Goal: Transaction & Acquisition: Purchase product/service

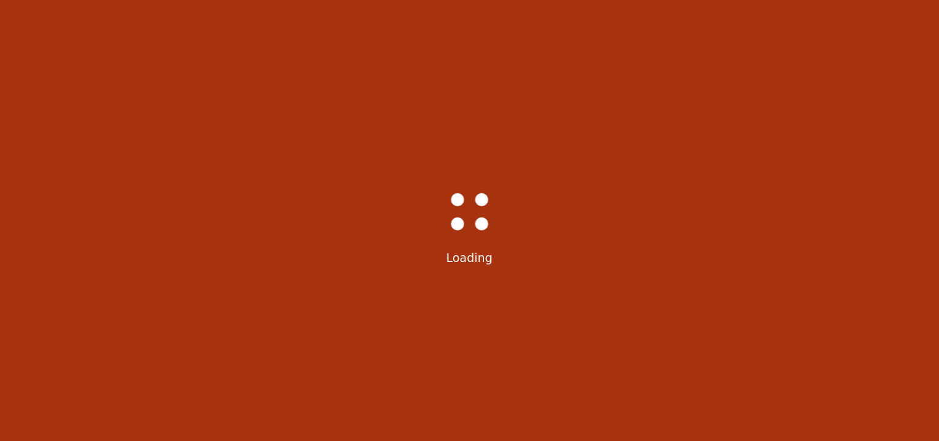
click at [700, 306] on div "Bass-Hall_Loader-Med-Gray Loading" at bounding box center [469, 220] width 939 height 441
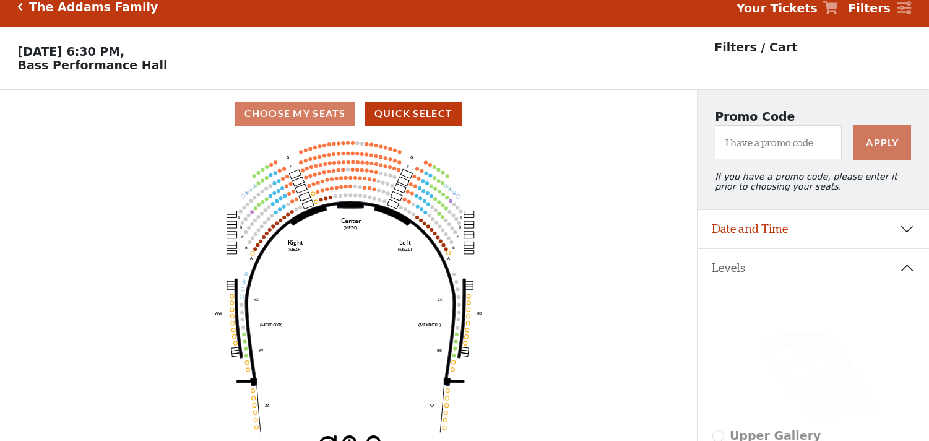
scroll to position [57, 0]
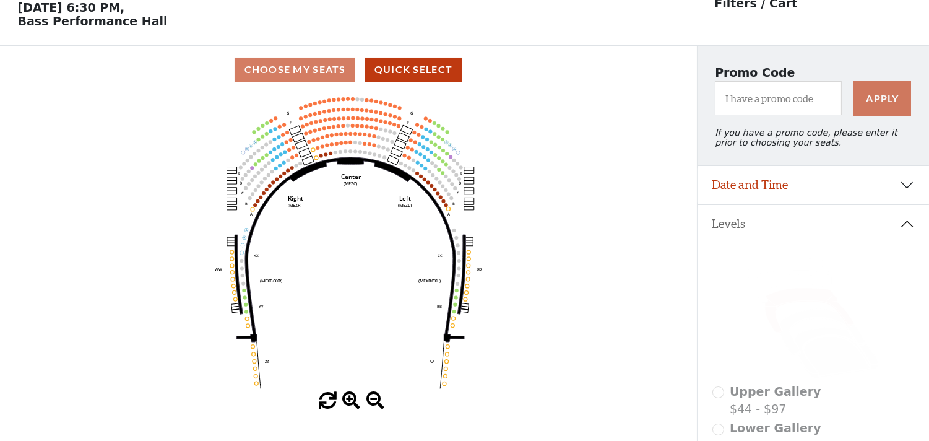
click at [622, 308] on icon "Center (MEZC) Right (MEZR) Left (MEZL) (MEXBOXR) (MEXBOXL) XX WW CC DD YY BB ZZ…" at bounding box center [348, 242] width 627 height 298
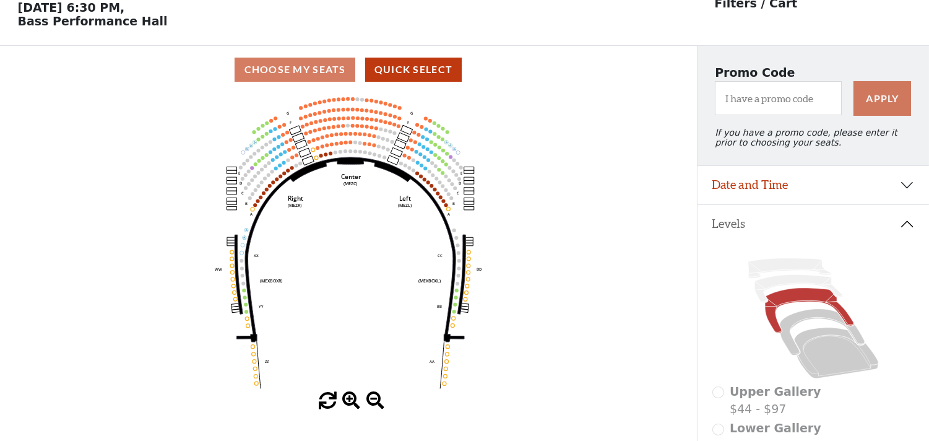
scroll to position [0, 0]
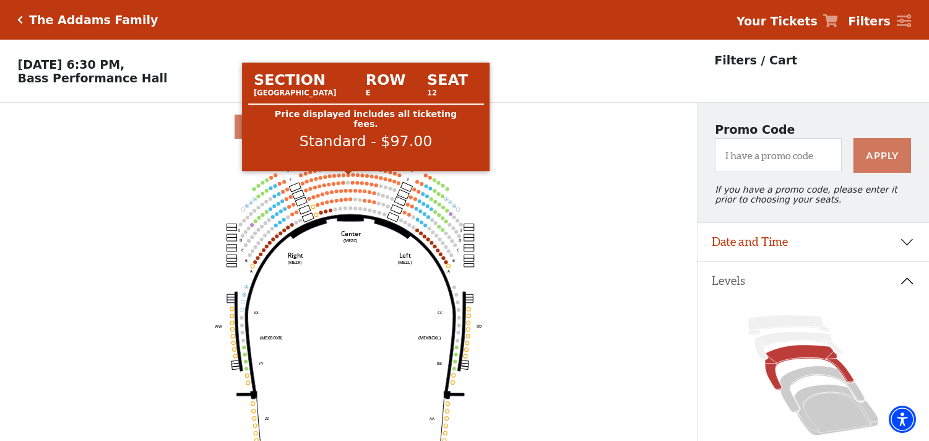
click at [350, 177] on circle at bounding box center [349, 175] width 4 height 4
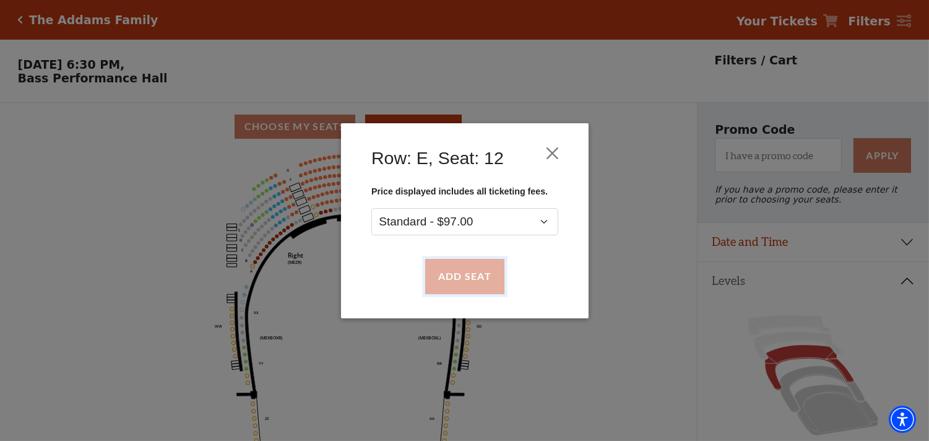
click at [446, 282] on button "Add Seat" at bounding box center [464, 276] width 79 height 35
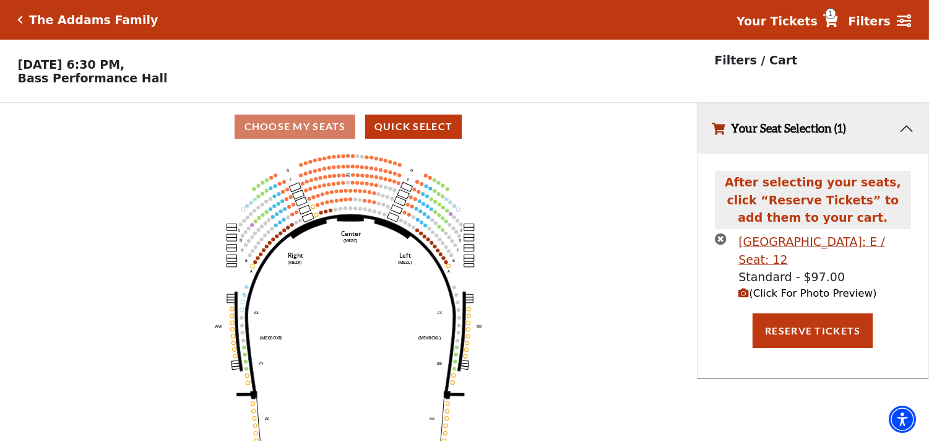
click at [354, 180] on icon "Center (MEZC) Right (MEZR) Left (MEZL) (MEXBOXR) (MEXBOXL) XX WW CC DD YY BB ZZ…" at bounding box center [348, 299] width 627 height 298
click at [355, 176] on icon "Center (MEZC) Right (MEZR) Left (MEZL) (MEXBOXR) (MEXBOXL) XX WW CC DD YY BB ZZ…" at bounding box center [348, 299] width 627 height 298
click at [353, 176] on icon "Center (MEZC) Right (MEZR) Left (MEZL) (MEXBOXR) (MEXBOXL) XX WW CC DD YY BB ZZ…" at bounding box center [348, 299] width 627 height 298
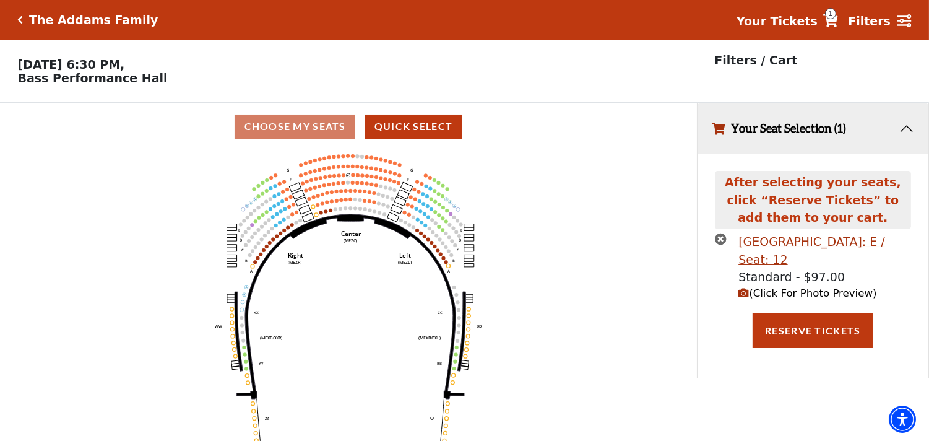
click at [355, 180] on icon "Center (MEZC) Right (MEZR) Left (MEZL) (MEXBOXR) (MEXBOXL) XX WW CC DD YY BB ZZ…" at bounding box center [348, 299] width 627 height 298
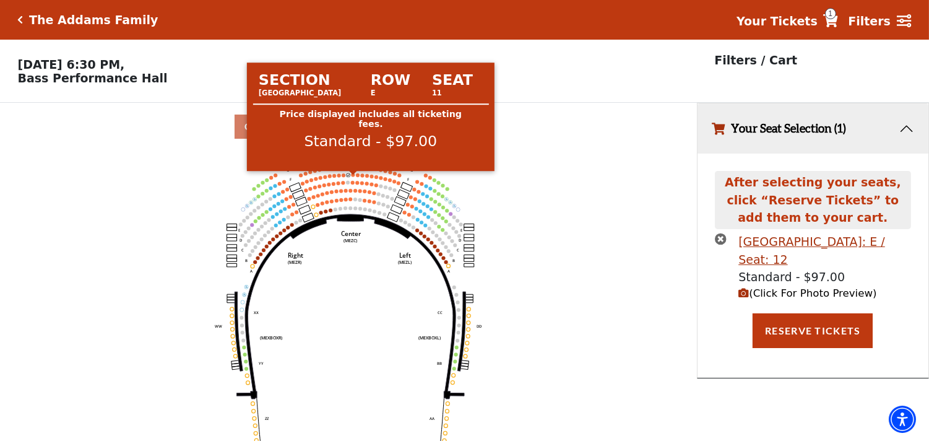
click at [353, 176] on circle at bounding box center [354, 175] width 4 height 4
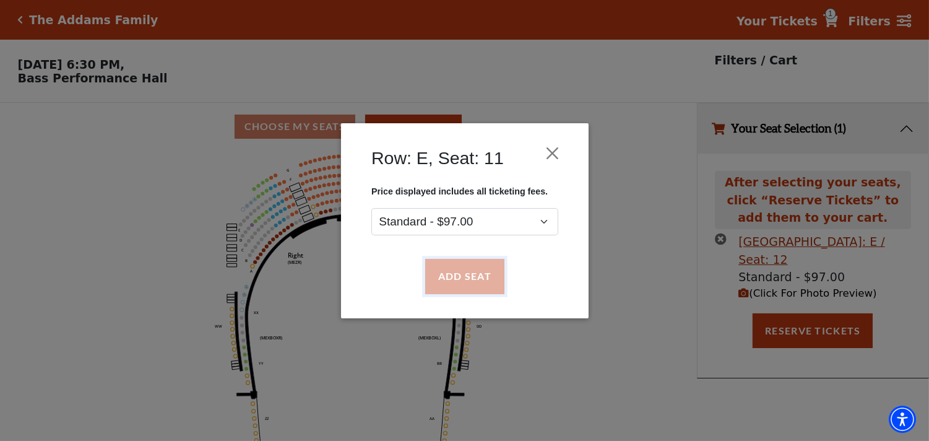
click at [455, 282] on button "Add Seat" at bounding box center [464, 276] width 79 height 35
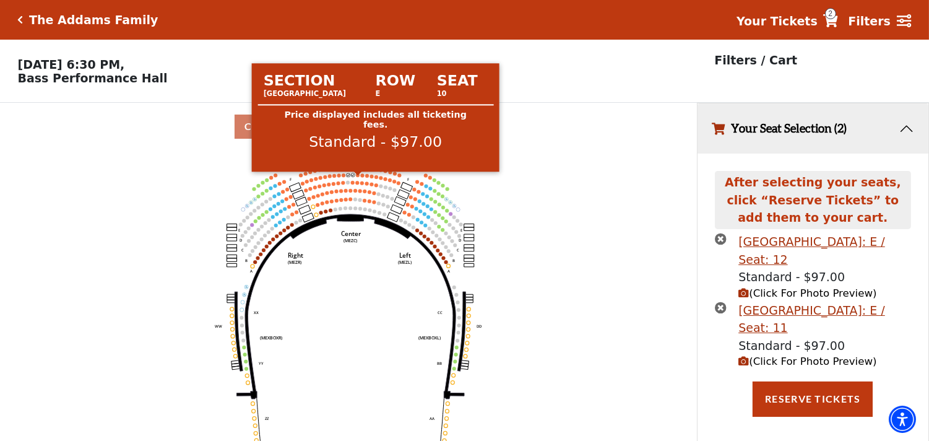
click at [359, 177] on circle at bounding box center [358, 175] width 4 height 4
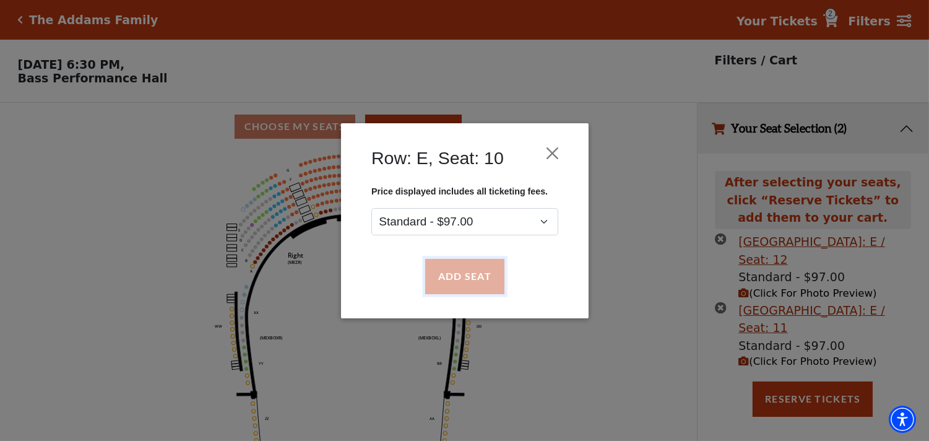
click at [446, 277] on button "Add Seat" at bounding box center [464, 276] width 79 height 35
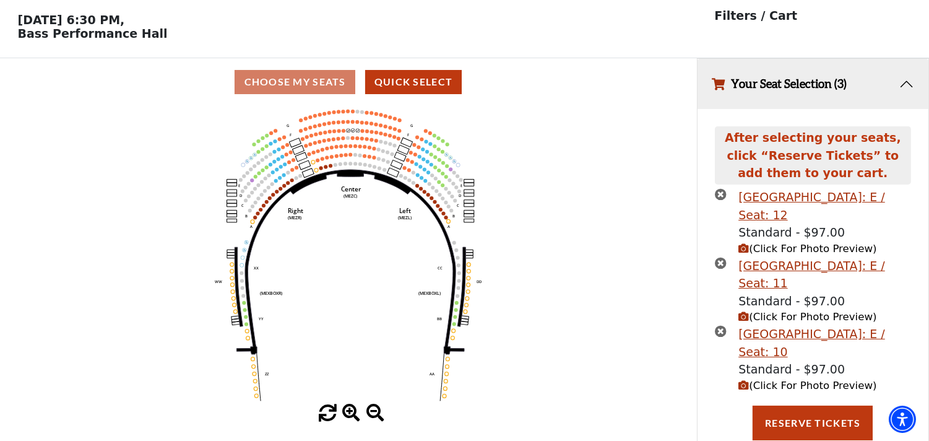
scroll to position [47, 0]
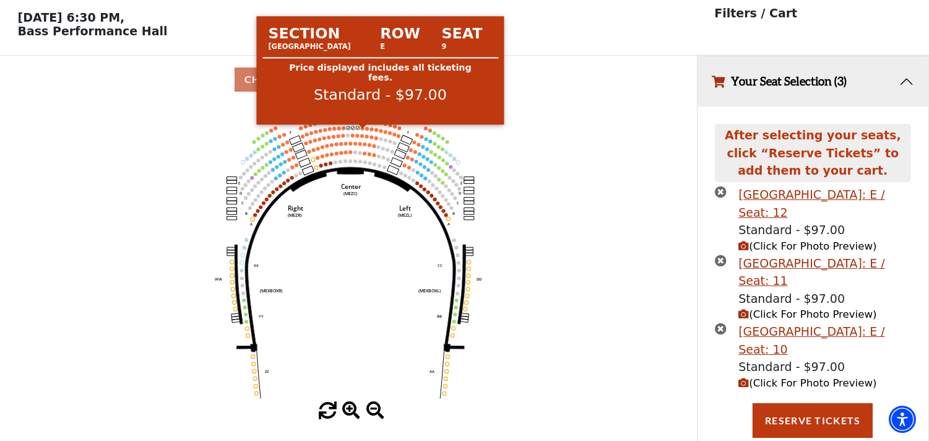
click at [362, 129] on circle at bounding box center [363, 128] width 4 height 4
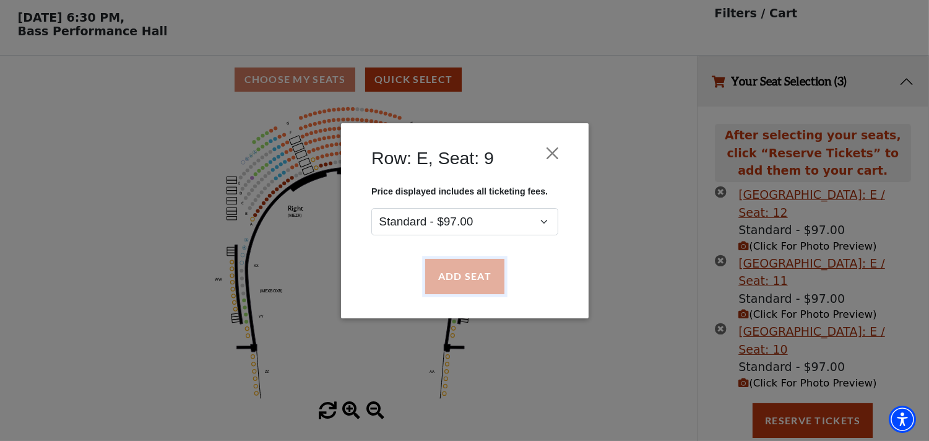
click at [454, 259] on button "Add Seat" at bounding box center [464, 276] width 79 height 35
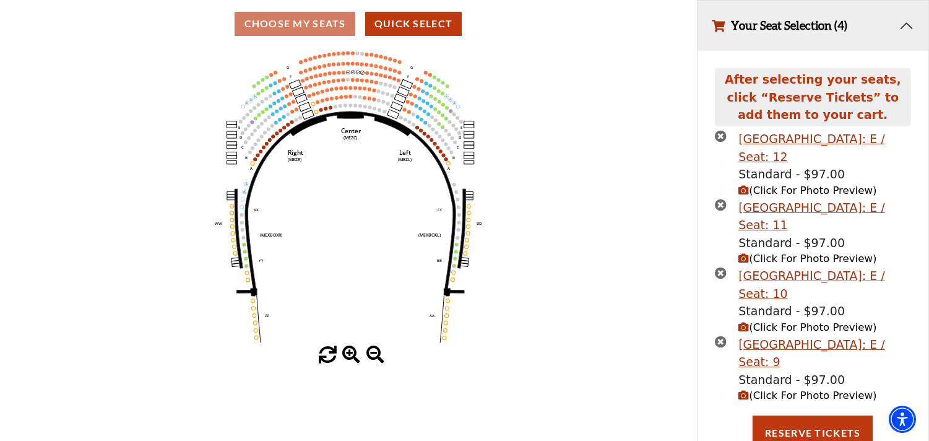
scroll to position [115, 0]
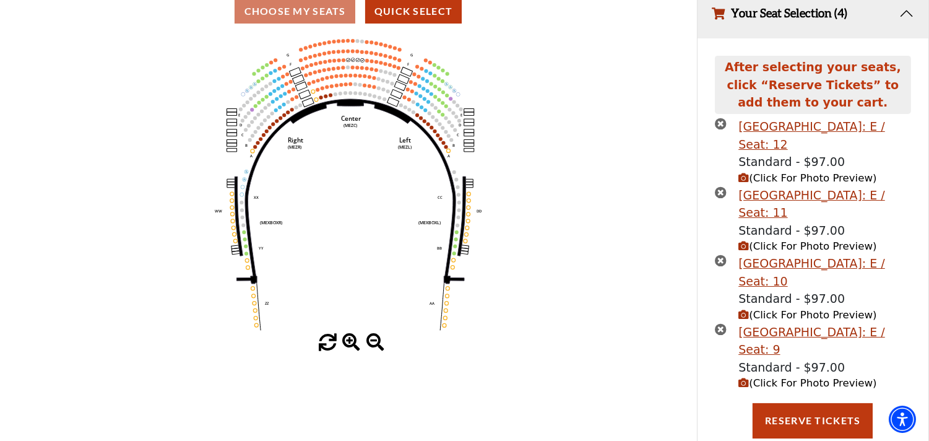
click at [456, 262] on button "Add Seat" at bounding box center [464, 281] width 87 height 38
click at [568, 308] on icon "Center (MEZC) Right (MEZR) Left (MEZL) (MEXBOXR) (MEXBOXL) XX WW CC DD YY BB ZZ…" at bounding box center [348, 184] width 627 height 298
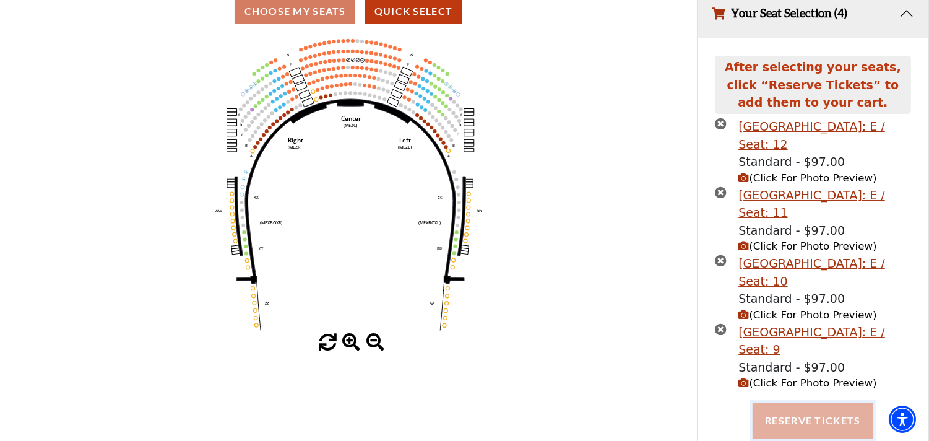
click at [781, 420] on button "Reserve Tickets" at bounding box center [813, 420] width 120 height 35
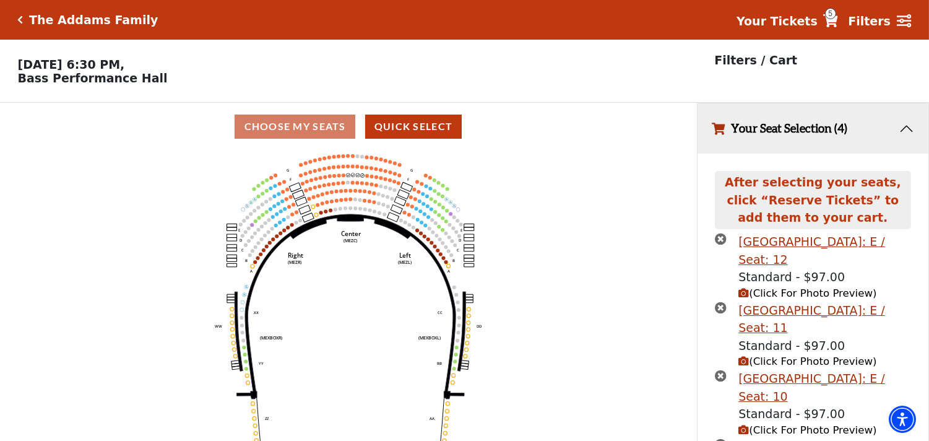
scroll to position [145, 0]
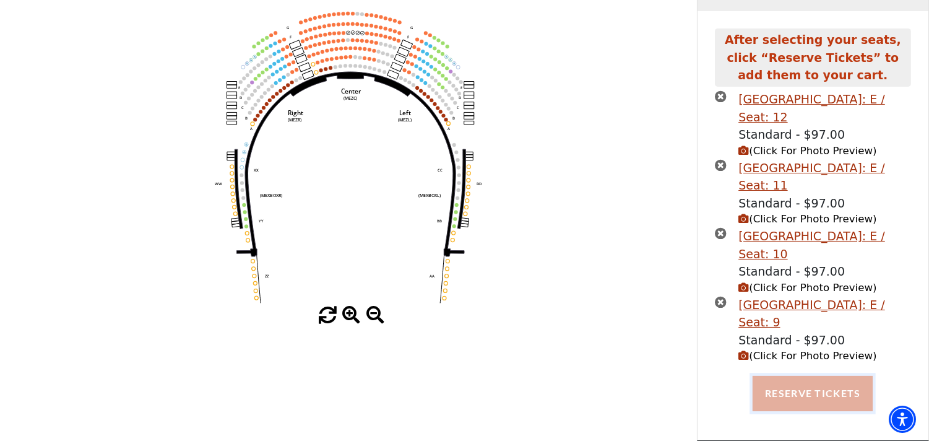
click at [820, 401] on button "Reserve Tickets" at bounding box center [813, 393] width 120 height 35
click at [800, 392] on button "Reserve Tickets" at bounding box center [813, 393] width 120 height 35
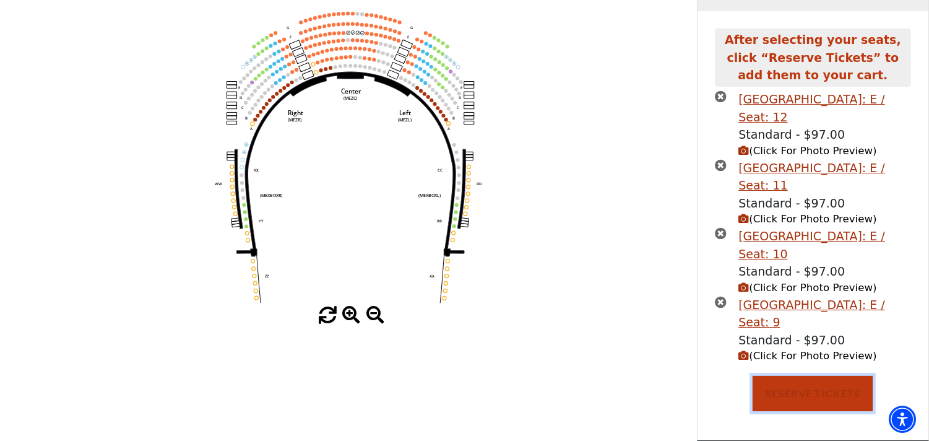
drag, startPoint x: 763, startPoint y: 400, endPoint x: 721, endPoint y: 350, distance: 65.9
click at [765, 399] on button "Reserve Tickets" at bounding box center [813, 393] width 120 height 35
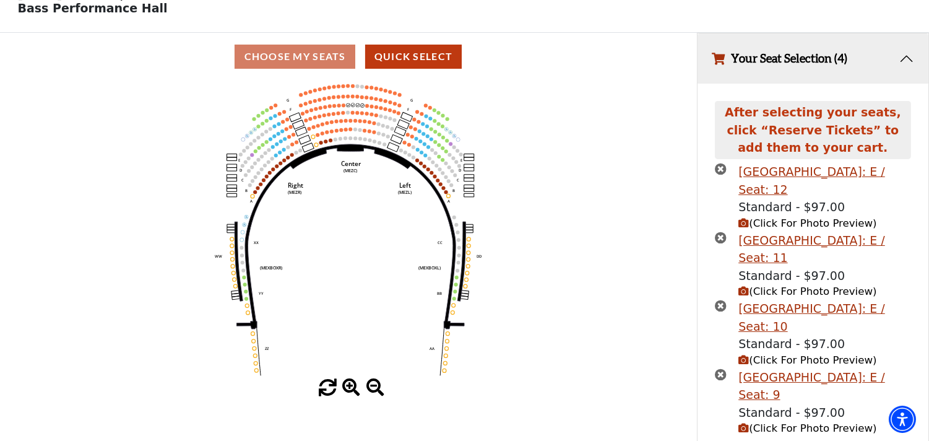
scroll to position [0, 0]
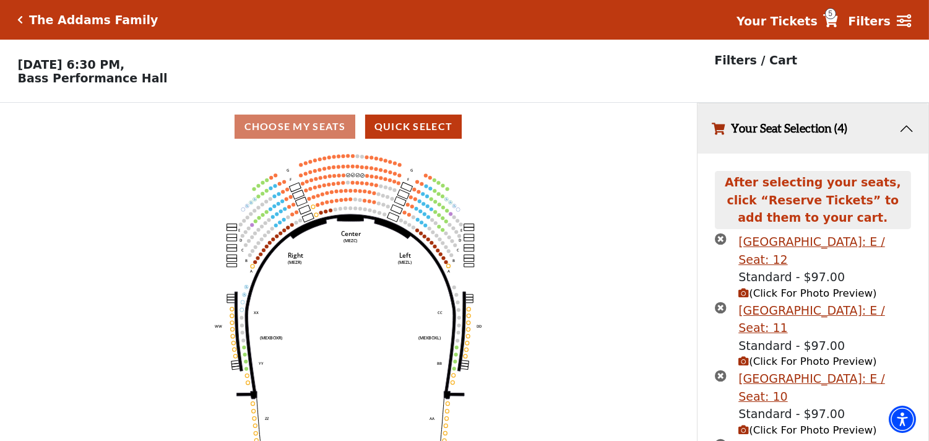
click at [838, 25] on icon at bounding box center [830, 20] width 15 height 13
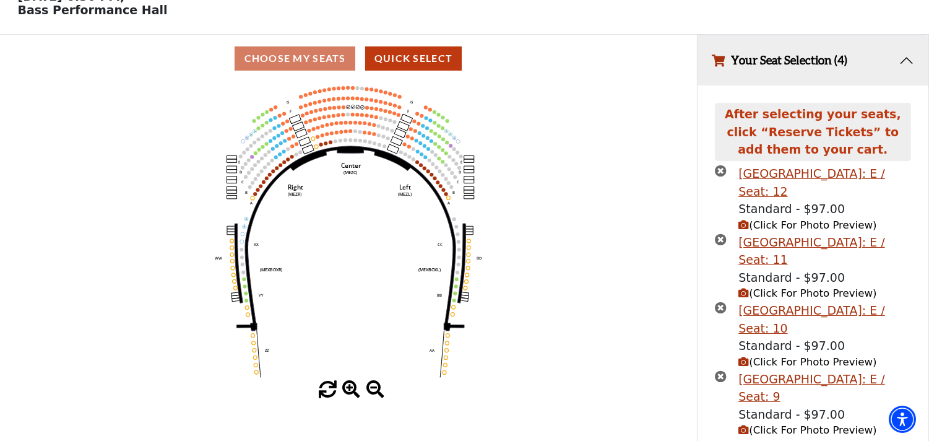
scroll to position [145, 0]
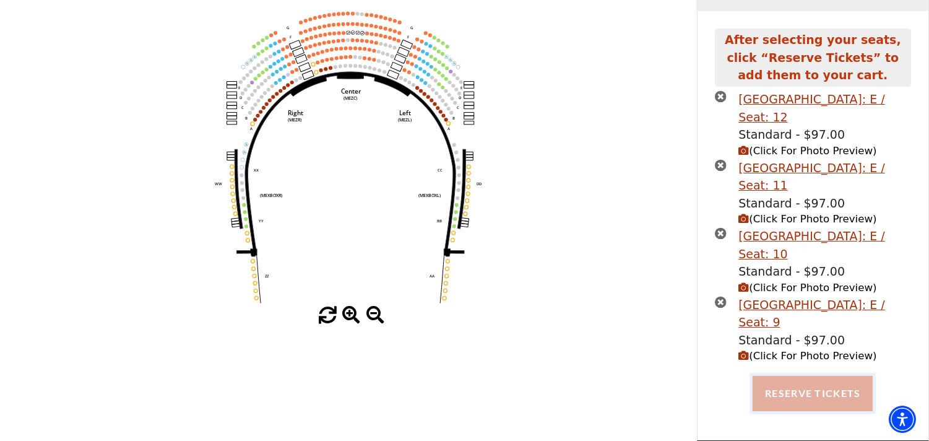
click at [791, 394] on button "Reserve Tickets" at bounding box center [813, 393] width 120 height 35
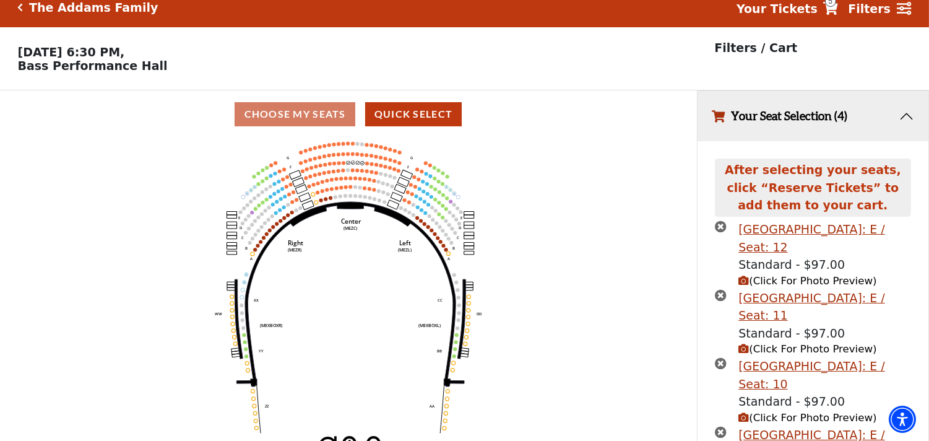
scroll to position [0, 0]
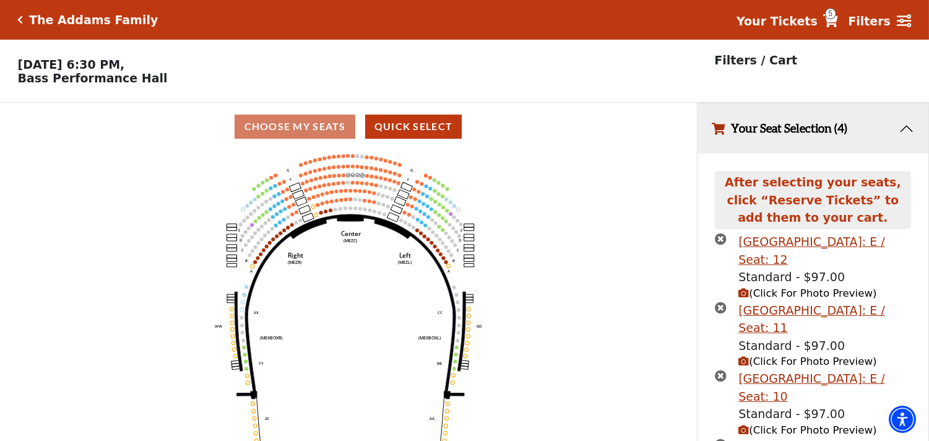
click at [836, 12] on span "5" at bounding box center [830, 13] width 11 height 11
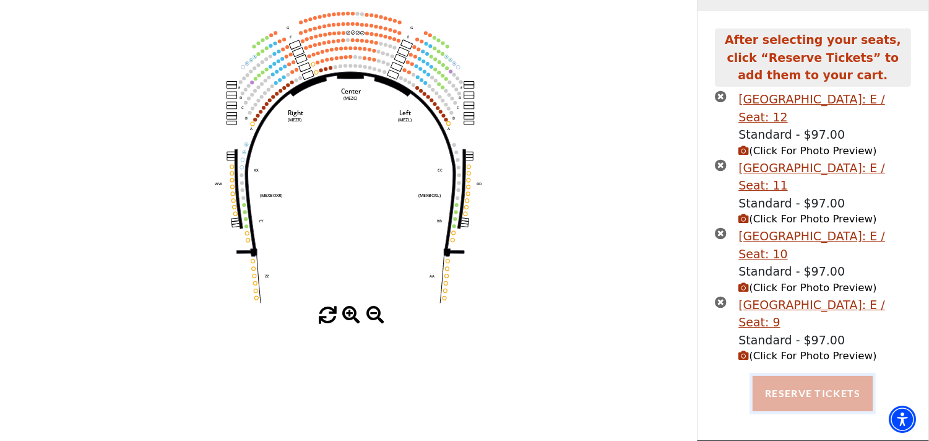
click at [773, 394] on button "Reserve Tickets" at bounding box center [813, 393] width 120 height 35
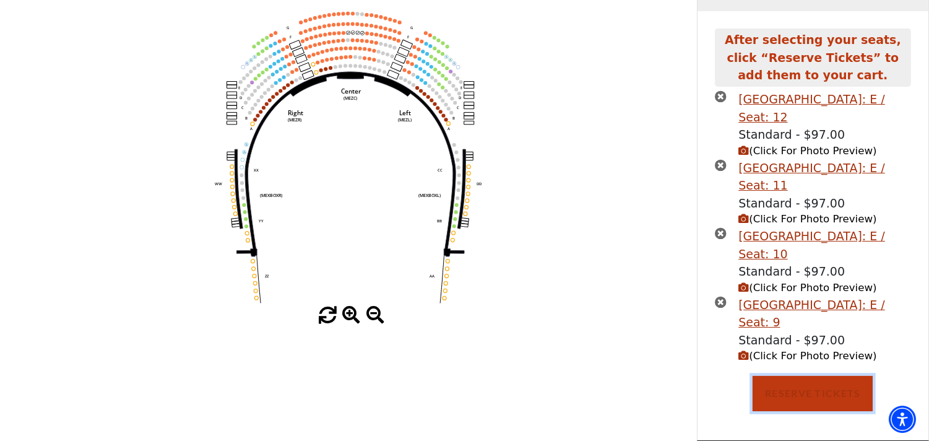
click at [602, 277] on icon "Center (MEZC) Right (MEZR) Left (MEZL) (MEXBOXR) (MEXBOXL) XX WW CC DD YY BB ZZ…" at bounding box center [348, 157] width 627 height 298
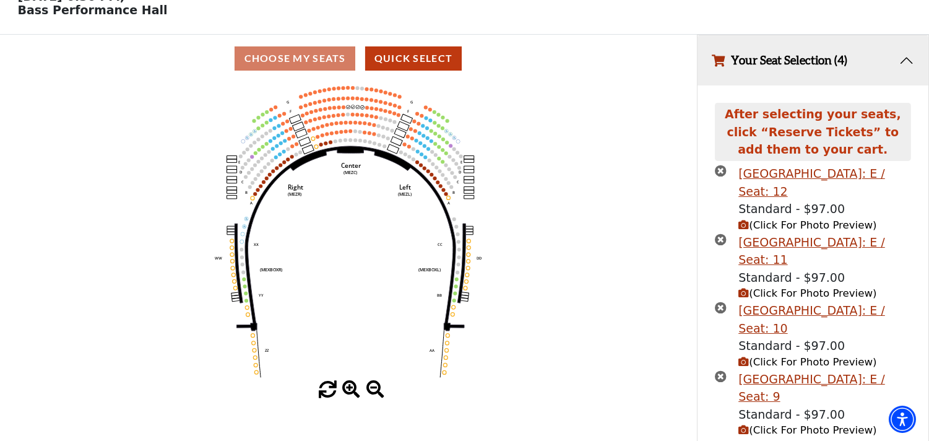
scroll to position [69, 0]
click at [350, 394] on span at bounding box center [351, 389] width 18 height 18
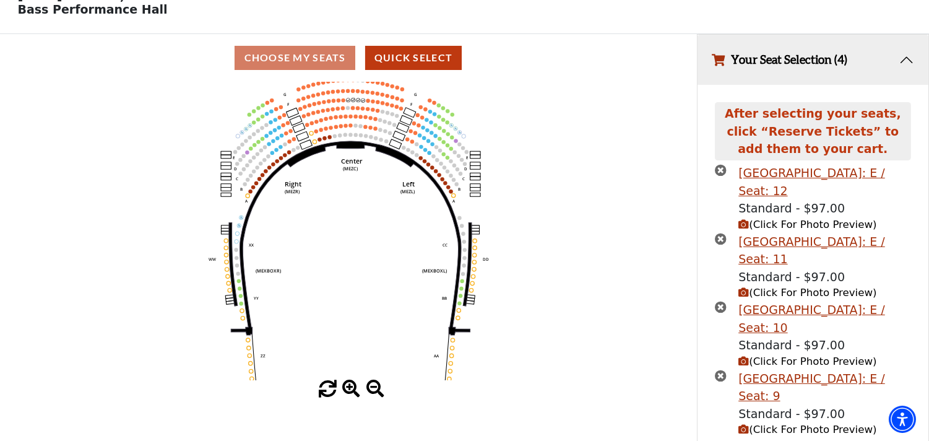
click at [350, 394] on span at bounding box center [351, 389] width 18 height 18
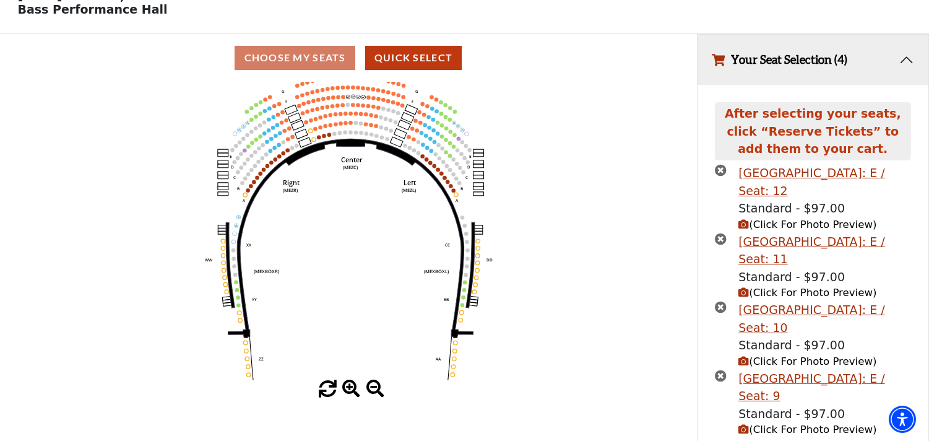
click at [350, 394] on span at bounding box center [351, 389] width 18 height 18
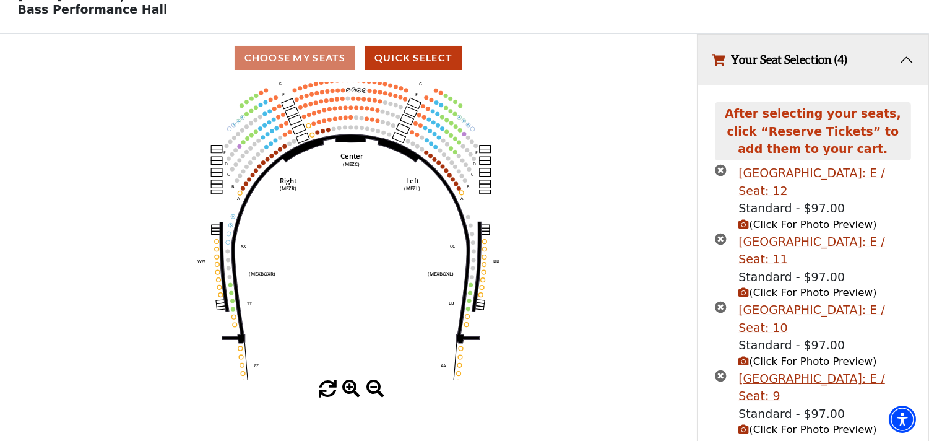
click at [350, 394] on span at bounding box center [351, 389] width 18 height 18
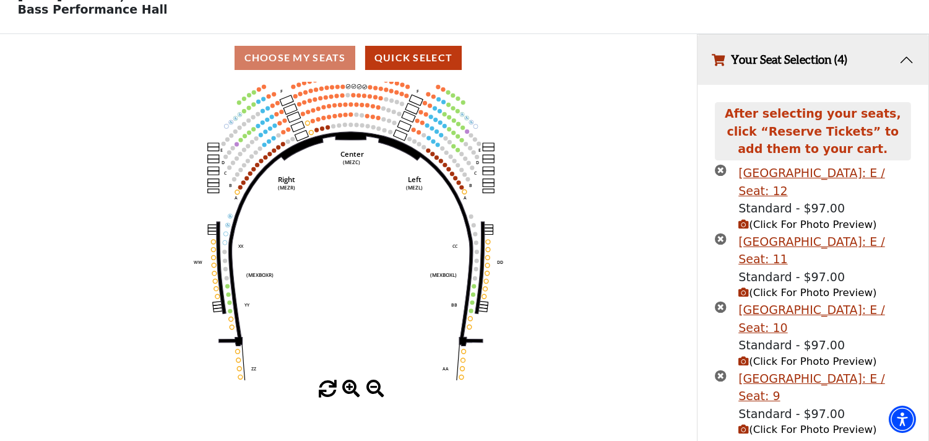
click at [350, 394] on span at bounding box center [351, 389] width 18 height 18
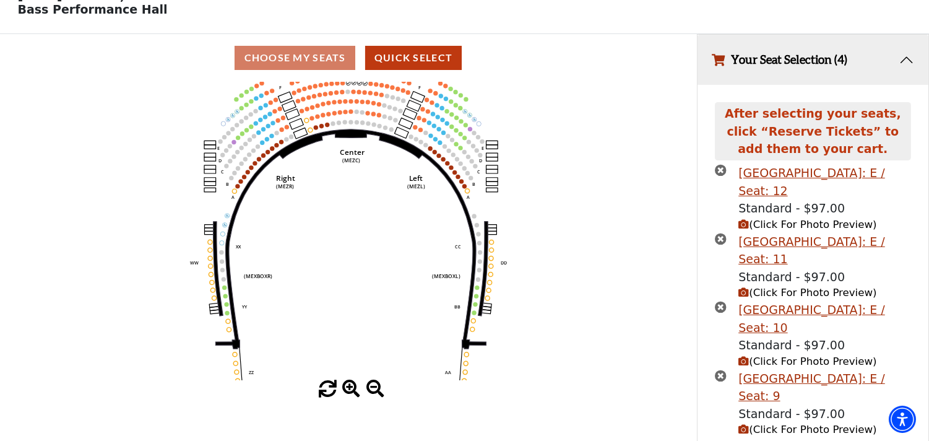
click at [350, 394] on span at bounding box center [351, 389] width 18 height 18
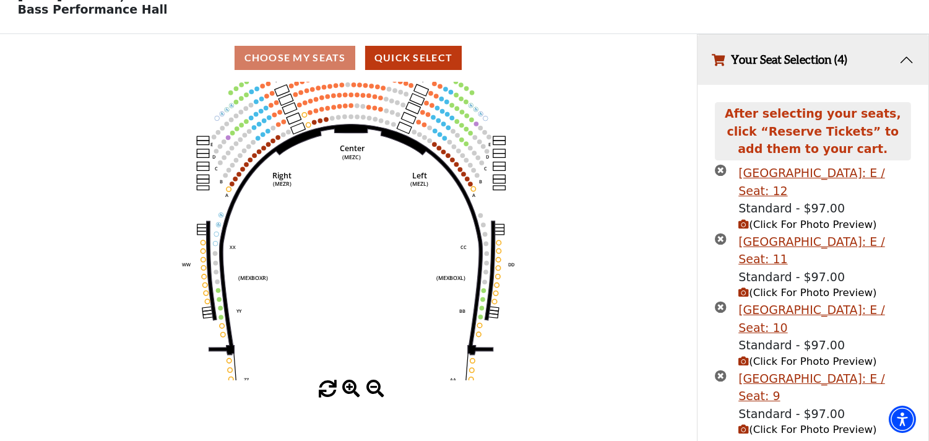
click at [350, 394] on span at bounding box center [351, 389] width 18 height 18
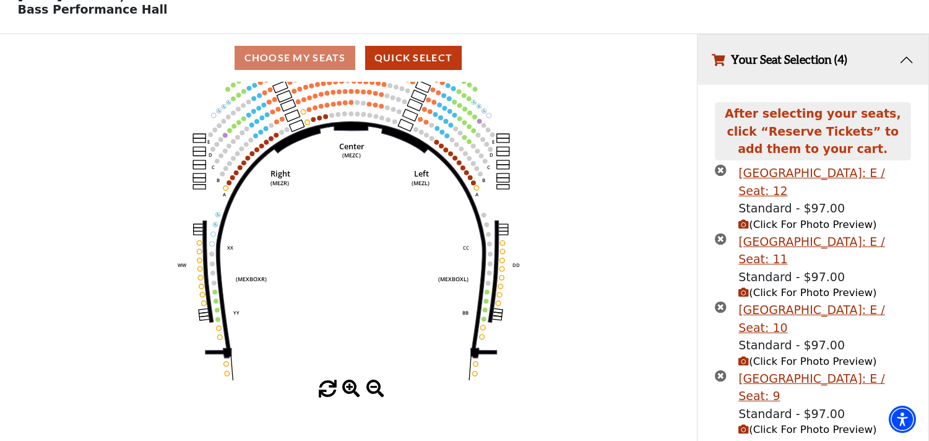
click at [350, 394] on span at bounding box center [351, 389] width 18 height 18
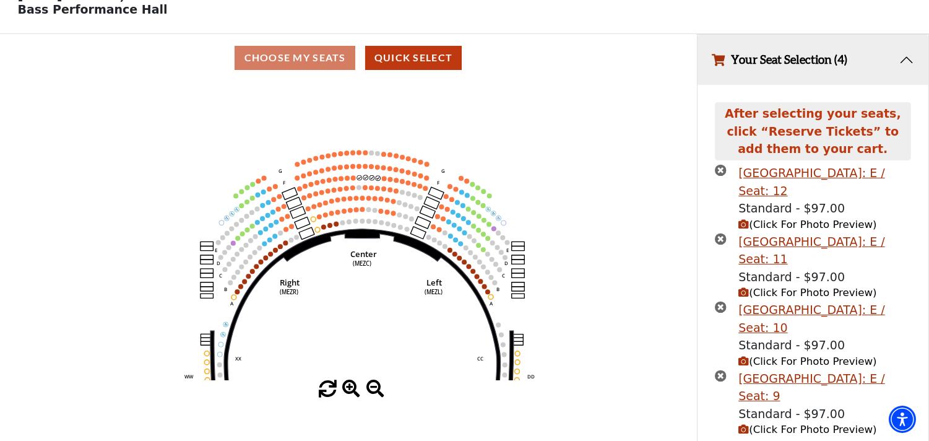
drag, startPoint x: 332, startPoint y: 215, endPoint x: 343, endPoint y: 325, distance: 110.8
click at [343, 325] on icon "Center (MEZC) Right (MEZR) Left (MEZL) (MEXBOXR) (MEXBOXL) XX WW CC DD YY BB ZZ…" at bounding box center [348, 231] width 627 height 298
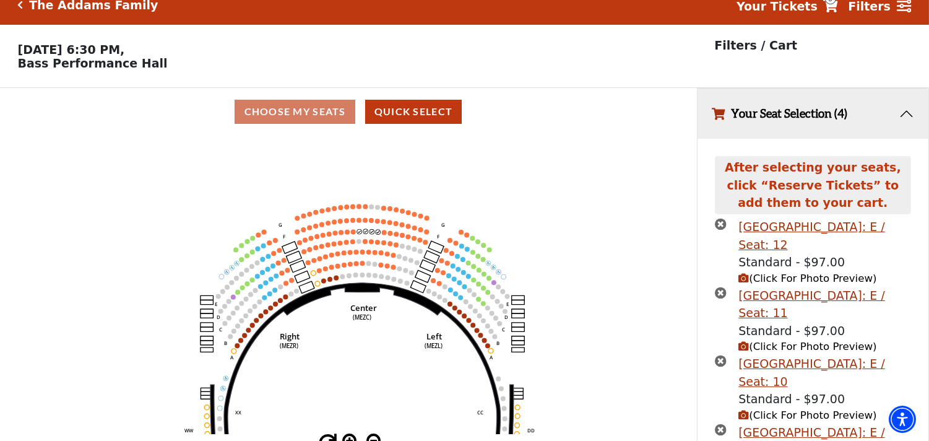
scroll to position [0, 0]
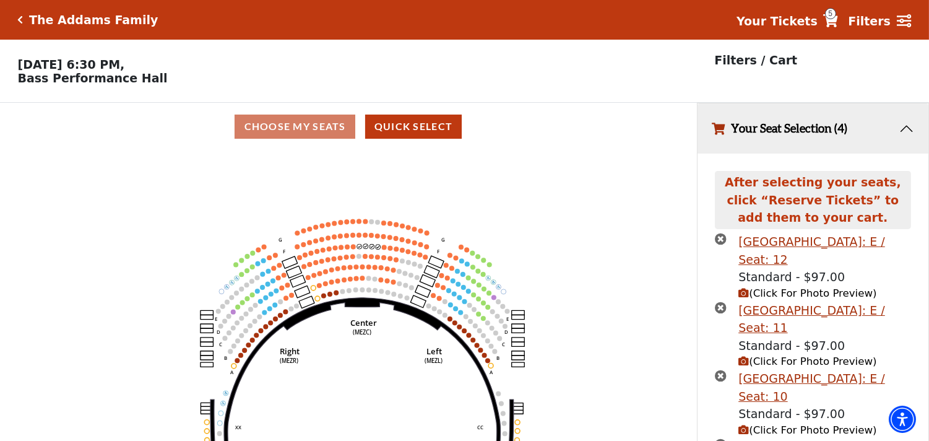
click at [836, 12] on span "5" at bounding box center [830, 13] width 11 height 11
click at [911, 20] on icon at bounding box center [904, 21] width 15 height 14
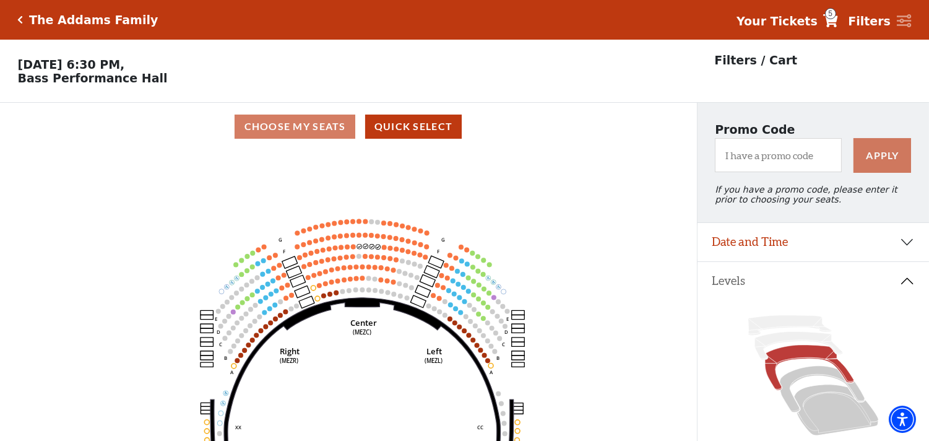
click at [836, 10] on span "5" at bounding box center [830, 13] width 11 height 11
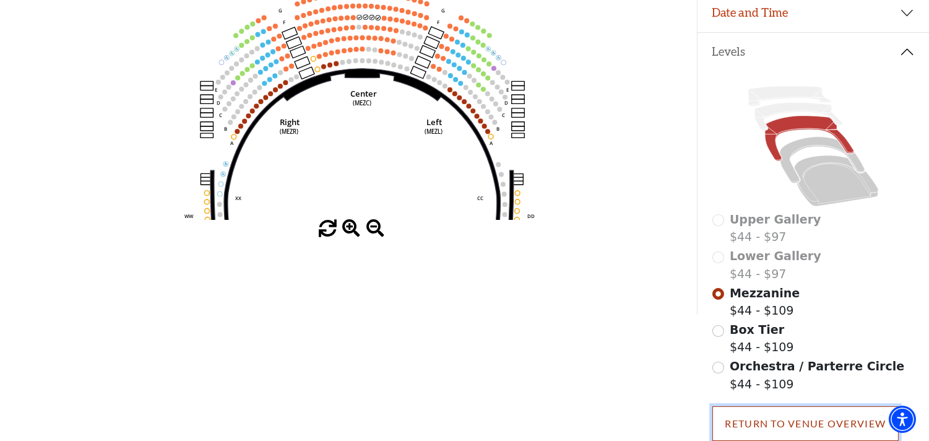
click at [791, 423] on link "Return To Venue Overview" at bounding box center [806, 423] width 187 height 35
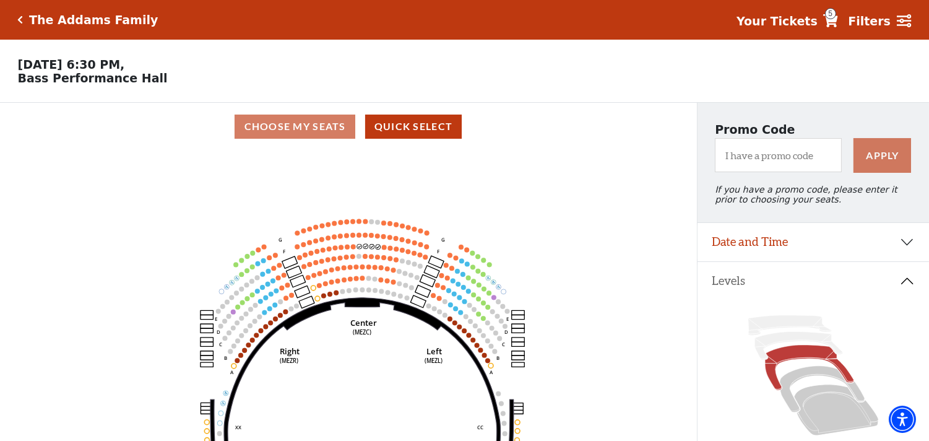
click at [836, 10] on span "5" at bounding box center [830, 13] width 11 height 11
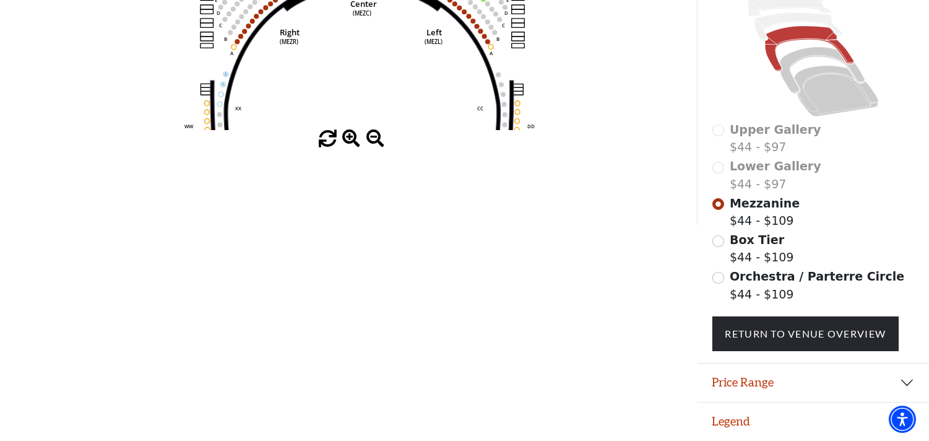
click at [722, 198] on div "Mezzanine $44 - $109" at bounding box center [814, 211] width 202 height 35
click at [718, 209] on input "Mezzanine$44 - $109\a" at bounding box center [719, 204] width 12 height 12
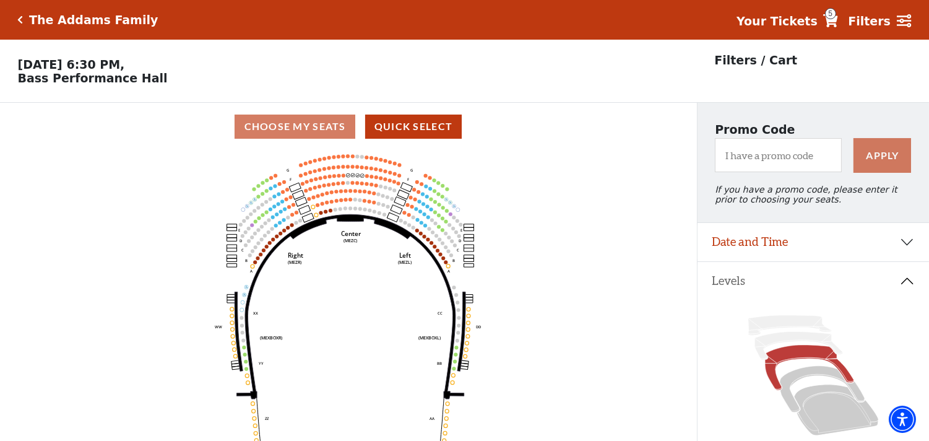
click at [836, 14] on span "5" at bounding box center [830, 13] width 11 height 11
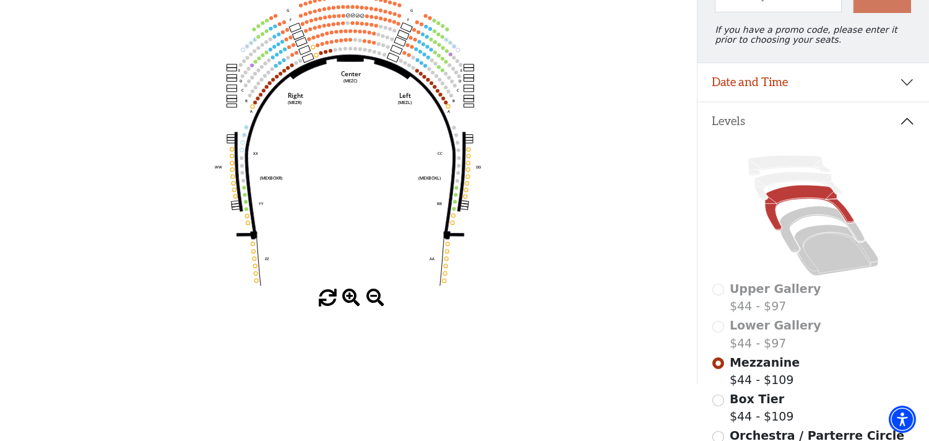
click at [353, 294] on span at bounding box center [351, 298] width 18 height 18
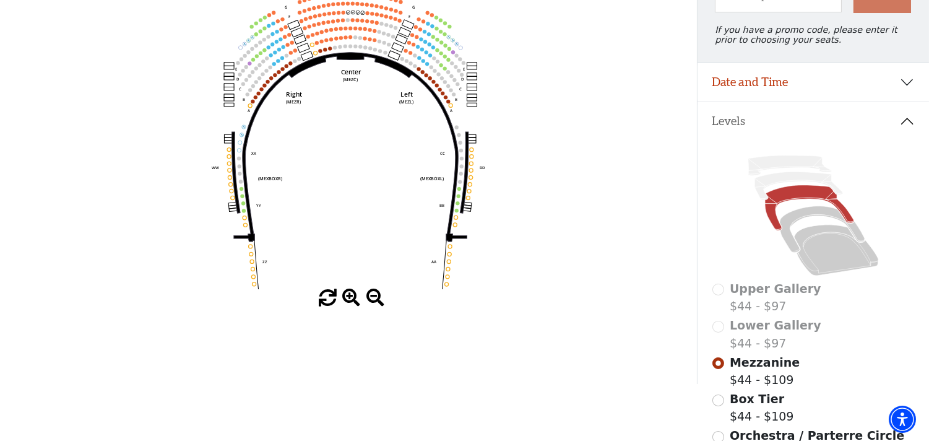
click at [352, 294] on span at bounding box center [351, 298] width 18 height 18
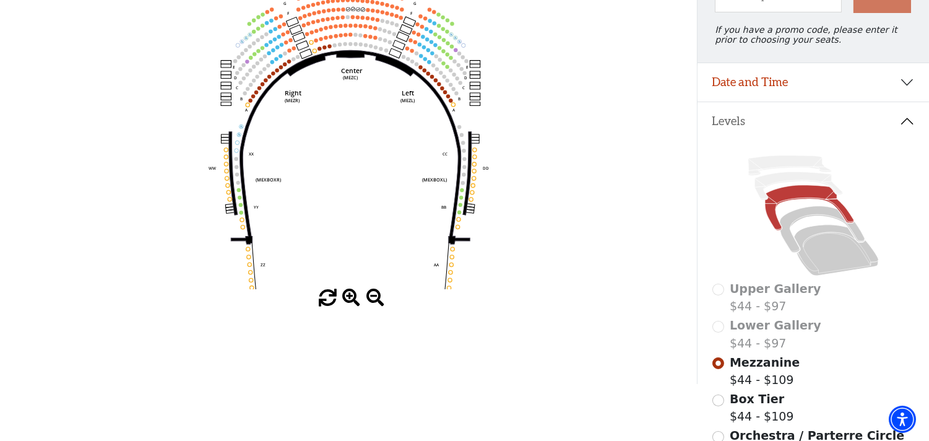
click at [350, 294] on span at bounding box center [351, 298] width 18 height 18
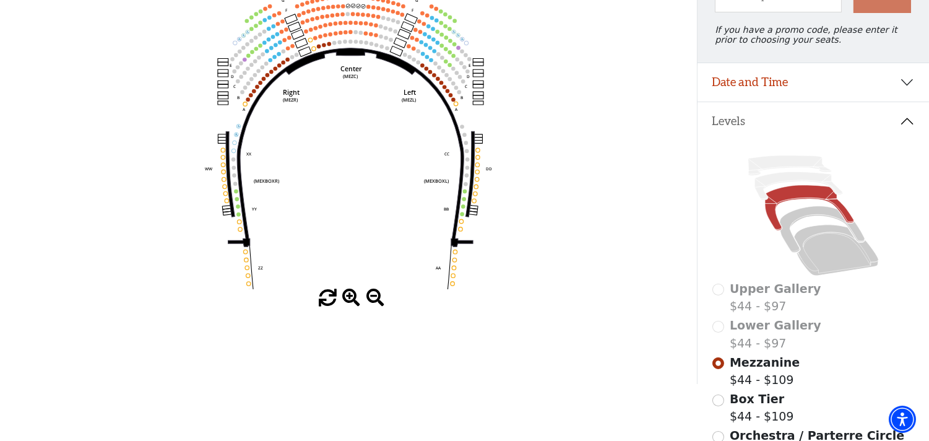
click at [350, 294] on span at bounding box center [351, 298] width 18 height 18
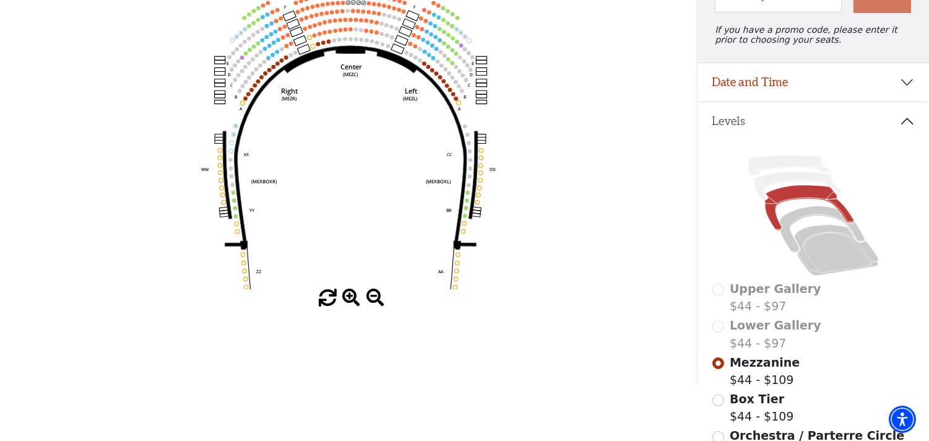
click at [350, 294] on span at bounding box center [351, 298] width 18 height 18
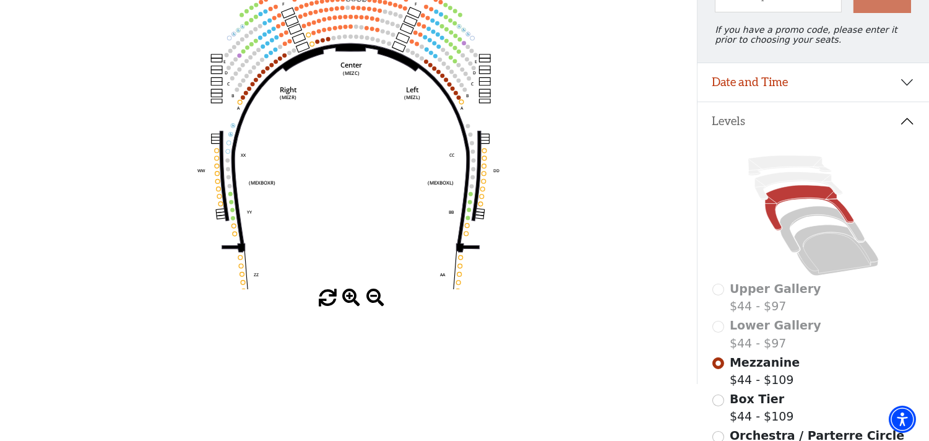
click at [350, 294] on span at bounding box center [351, 298] width 18 height 18
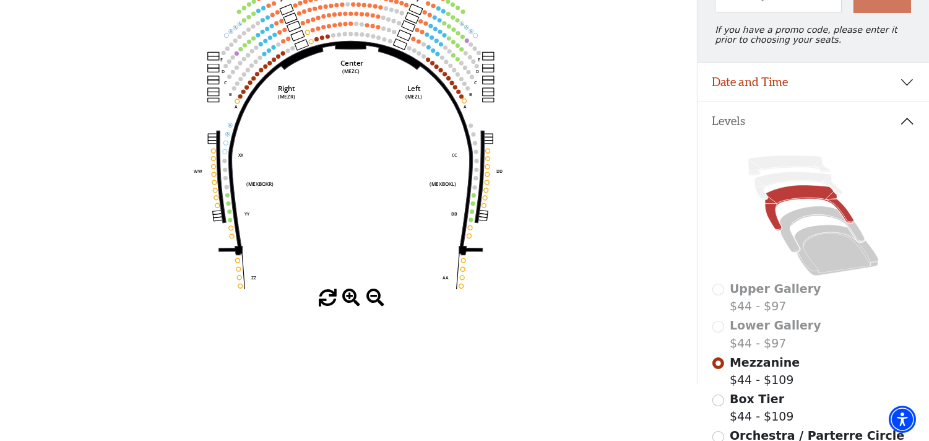
click at [350, 294] on span at bounding box center [351, 298] width 18 height 18
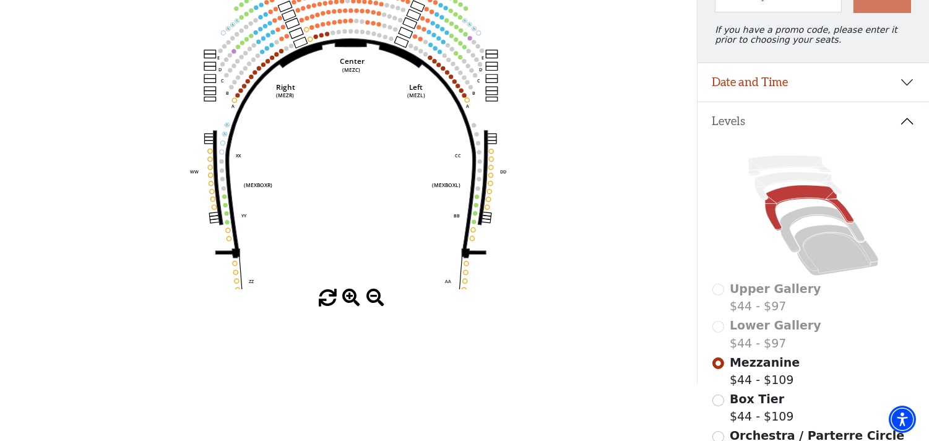
click at [350, 294] on span at bounding box center [351, 298] width 18 height 18
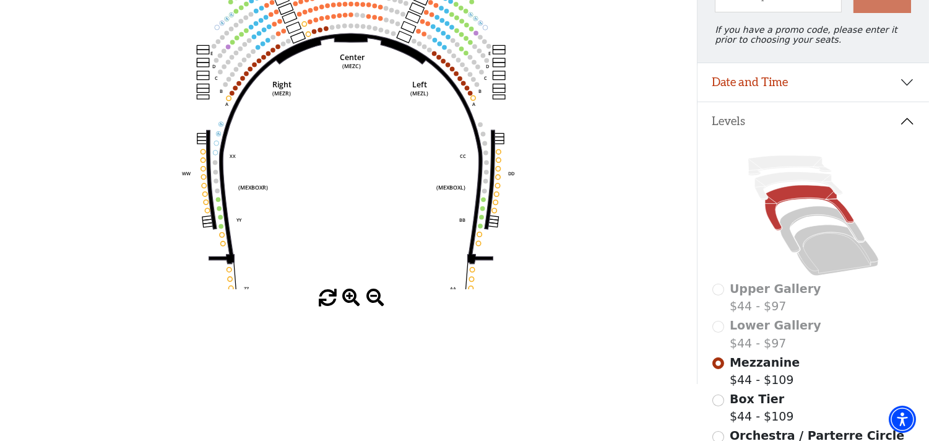
click at [350, 294] on span at bounding box center [351, 298] width 18 height 18
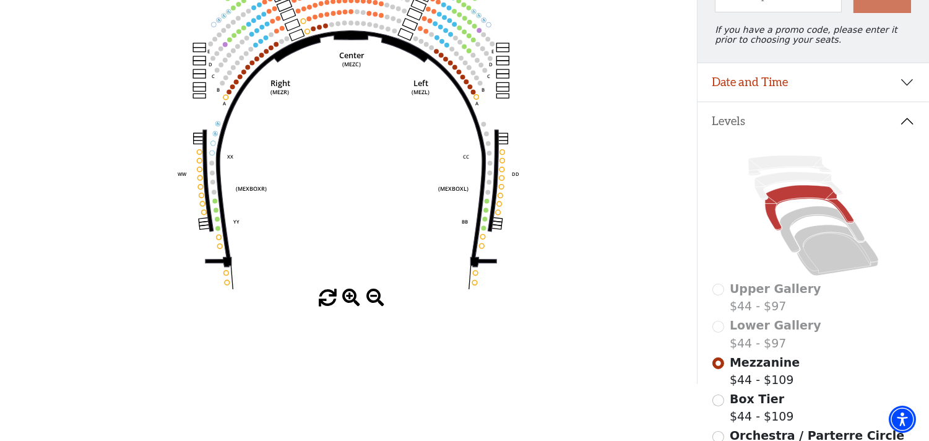
click at [350, 294] on span at bounding box center [351, 298] width 18 height 18
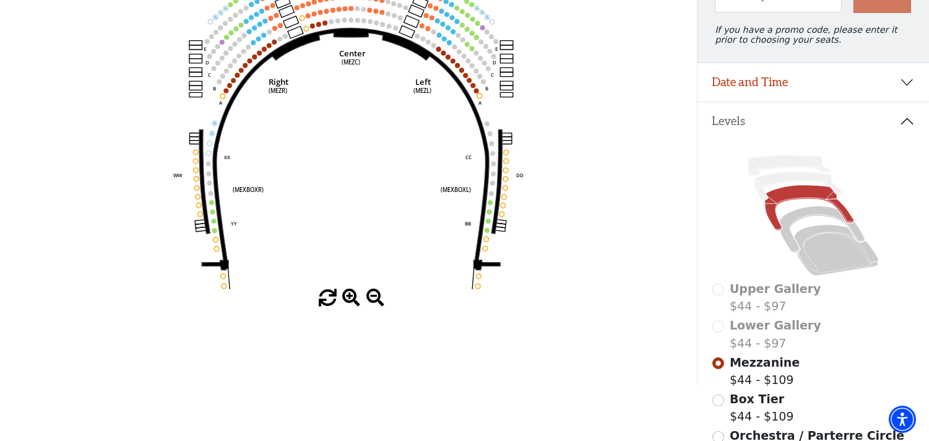
click at [350, 294] on span at bounding box center [351, 298] width 18 height 18
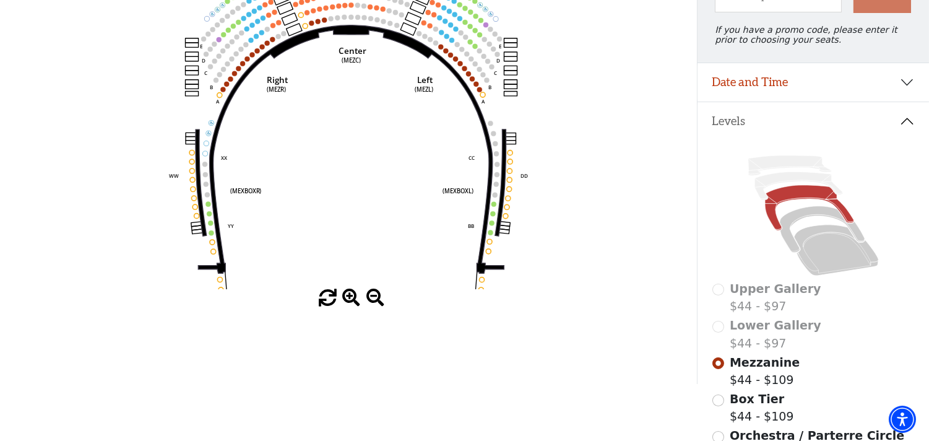
click at [350, 294] on span at bounding box center [351, 298] width 18 height 18
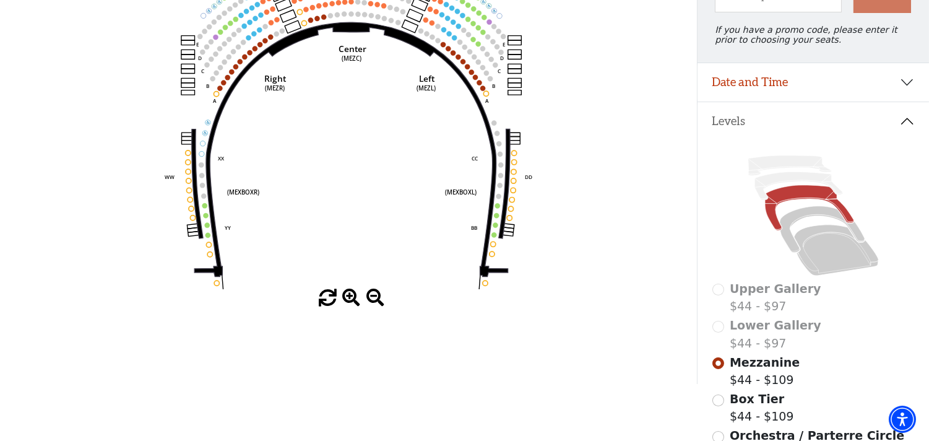
click at [350, 294] on span at bounding box center [351, 298] width 18 height 18
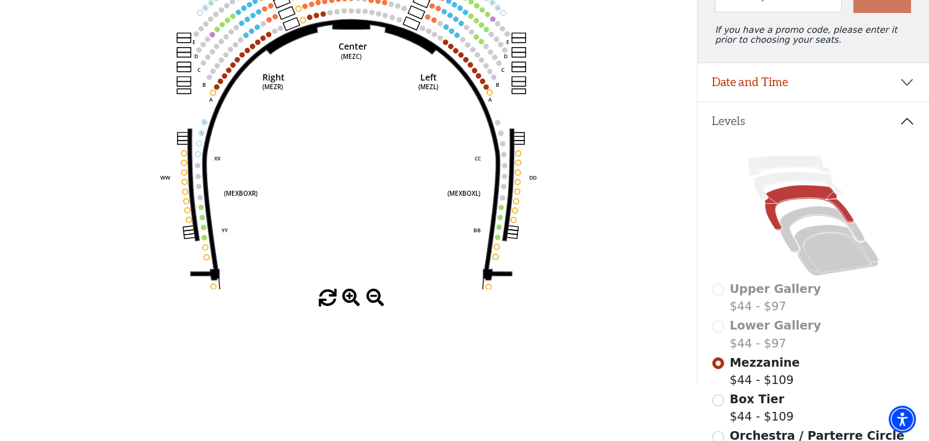
click at [350, 294] on span at bounding box center [351, 298] width 18 height 18
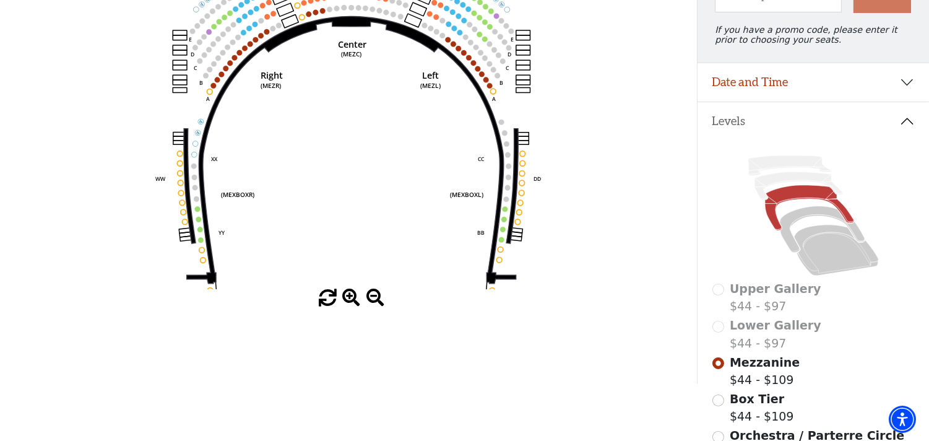
click at [349, 295] on span at bounding box center [351, 298] width 18 height 18
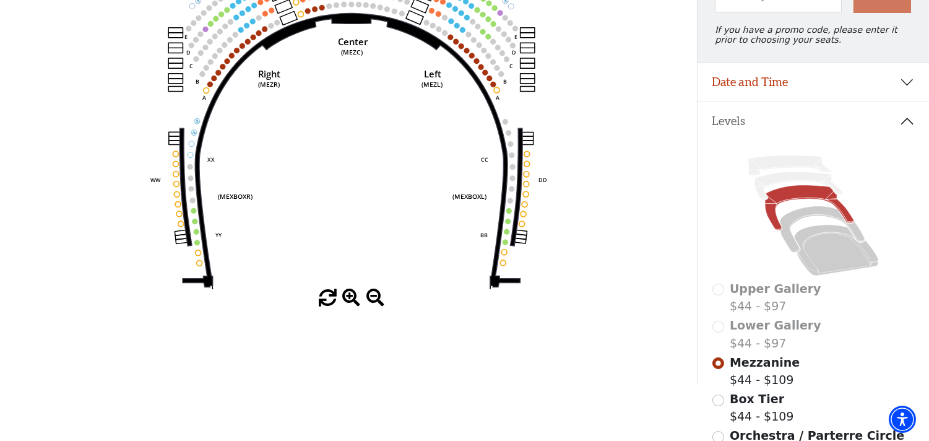
click at [349, 295] on span at bounding box center [351, 298] width 18 height 18
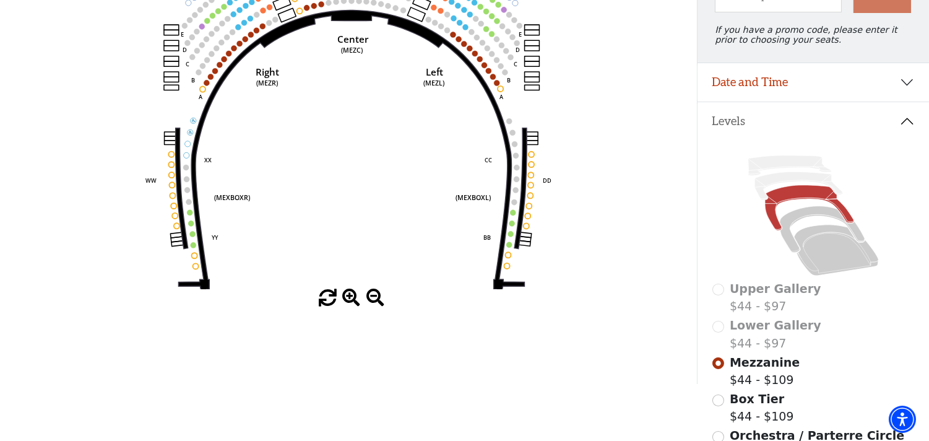
click at [349, 301] on span at bounding box center [351, 298] width 18 height 18
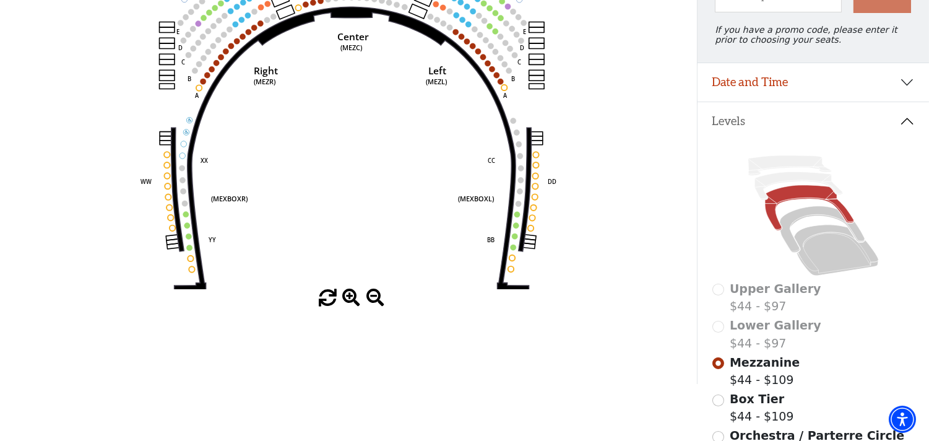
click at [349, 301] on span at bounding box center [351, 298] width 18 height 18
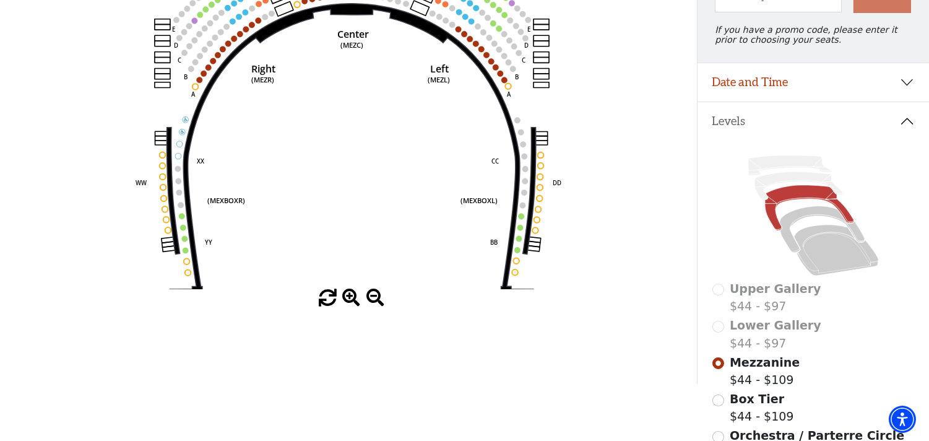
click at [348, 301] on span at bounding box center [351, 298] width 18 height 18
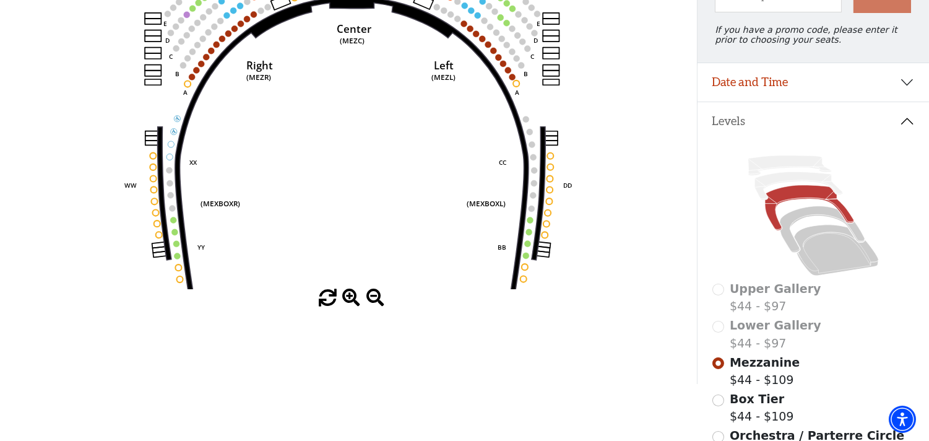
click at [348, 301] on span at bounding box center [351, 298] width 18 height 18
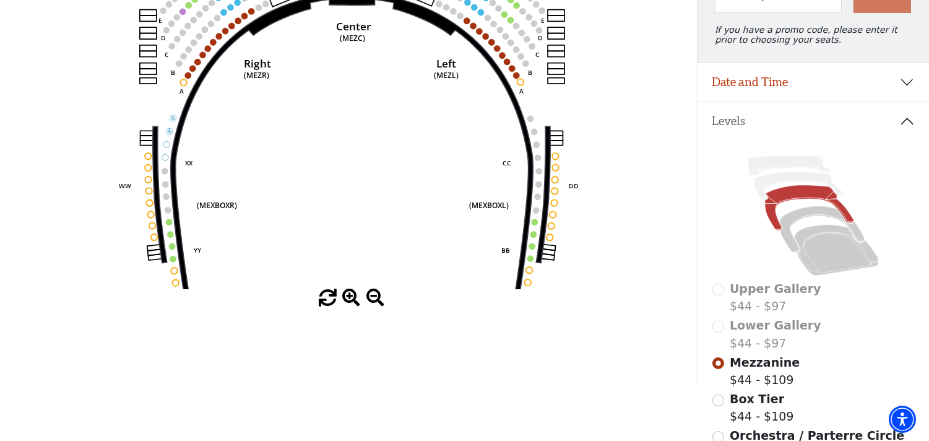
click at [348, 301] on span at bounding box center [351, 298] width 18 height 18
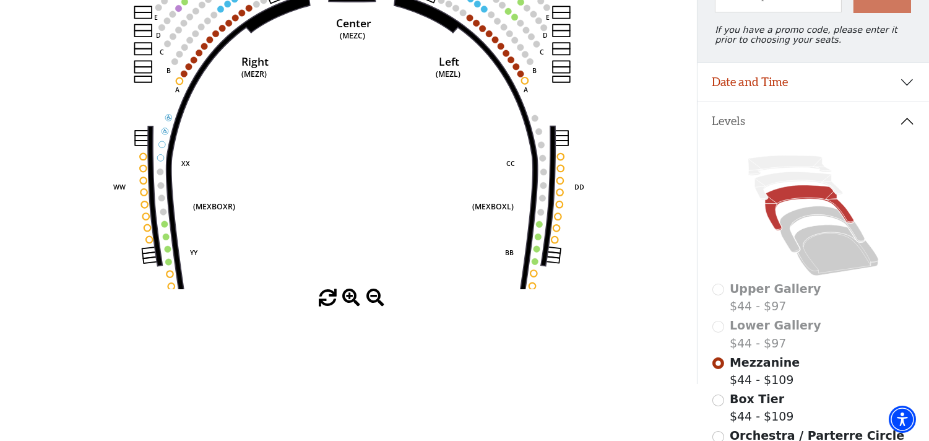
click at [348, 301] on span at bounding box center [351, 298] width 18 height 18
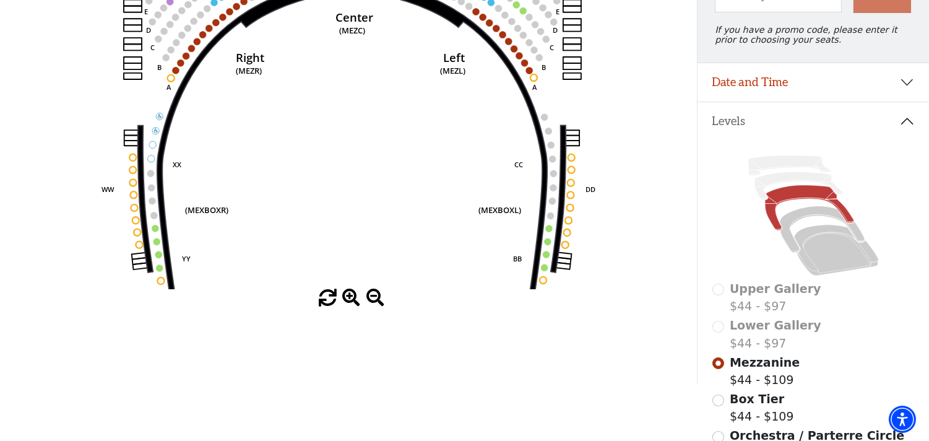
click at [348, 301] on span at bounding box center [351, 298] width 18 height 18
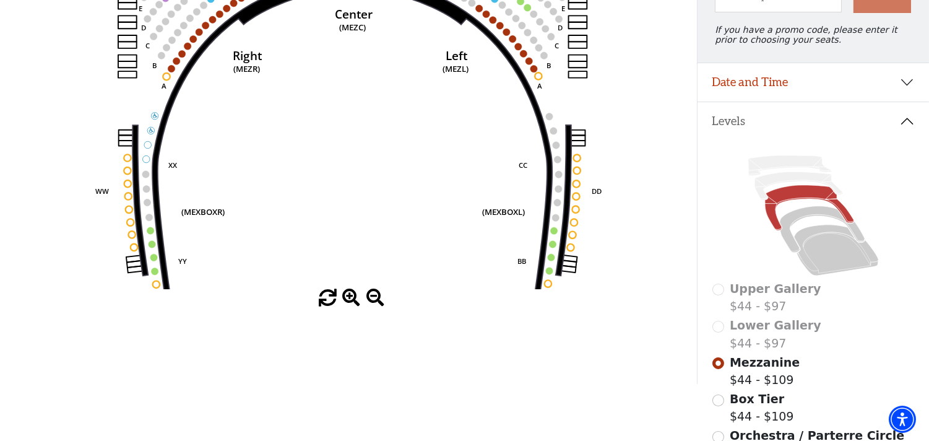
click at [348, 301] on span at bounding box center [351, 298] width 18 height 18
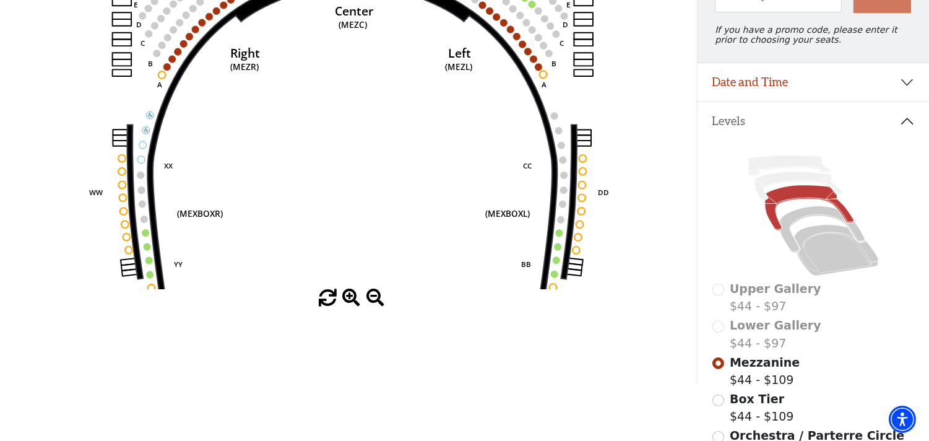
click at [348, 301] on span at bounding box center [351, 298] width 18 height 18
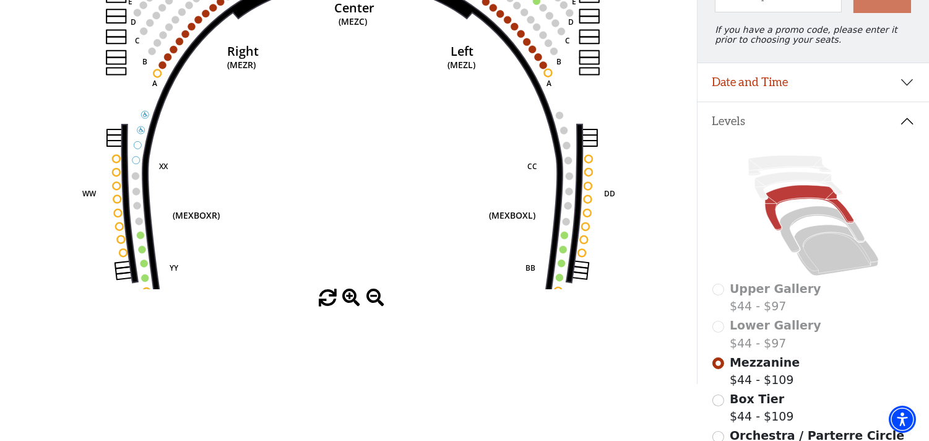
click at [348, 301] on span at bounding box center [351, 298] width 18 height 18
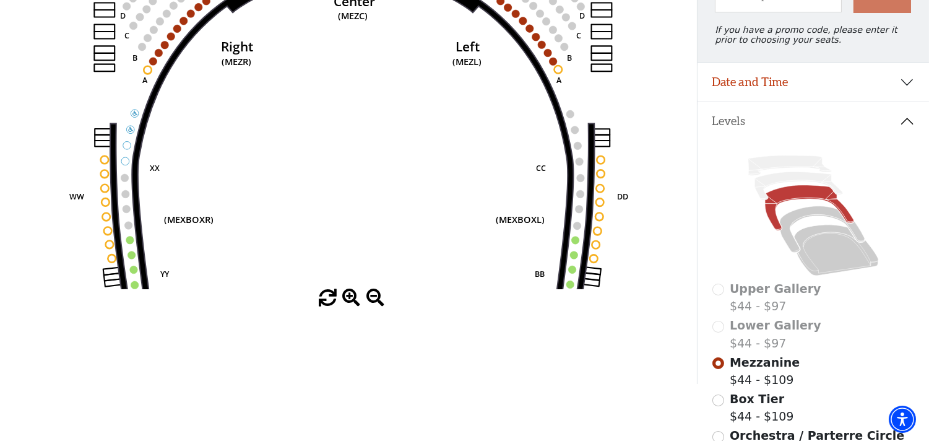
click at [348, 301] on span at bounding box center [351, 298] width 18 height 18
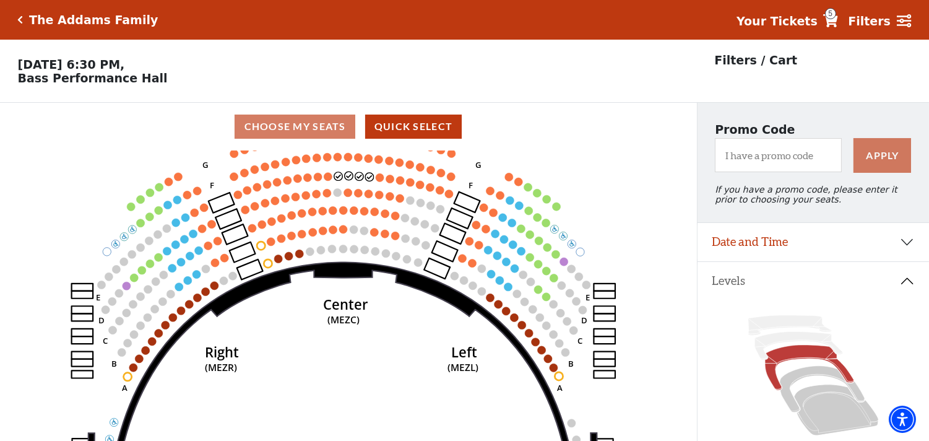
drag, startPoint x: 350, startPoint y: 197, endPoint x: 332, endPoint y: 428, distance: 232.2
click at [332, 428] on icon "Center (MEZC) Right (MEZR) Left (MEZL) (MEXBOXR) (MEXBOXL) XX WW CC DD YY BB ZZ…" at bounding box center [348, 299] width 627 height 298
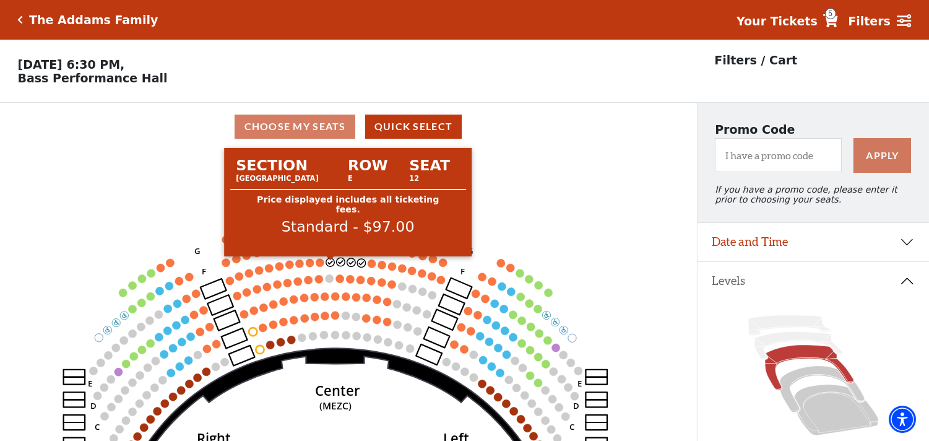
click at [332, 266] on circle at bounding box center [330, 262] width 8 height 8
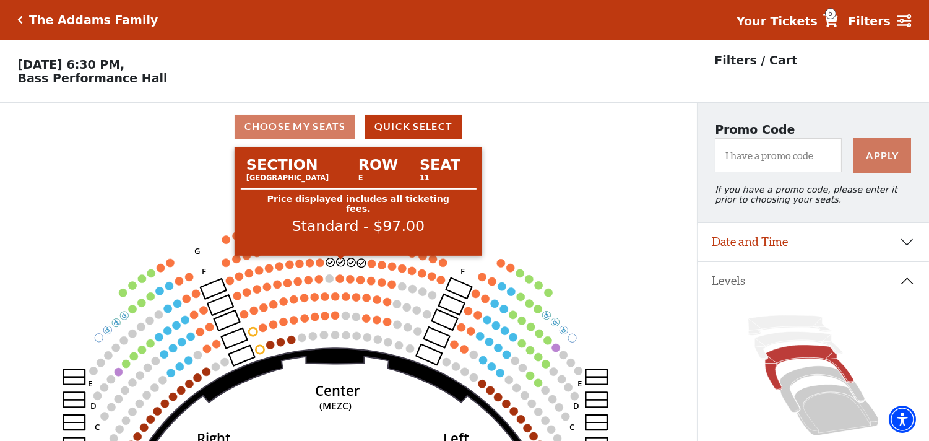
click at [342, 263] on circle at bounding box center [341, 262] width 8 height 8
click at [348, 266] on circle at bounding box center [351, 262] width 8 height 8
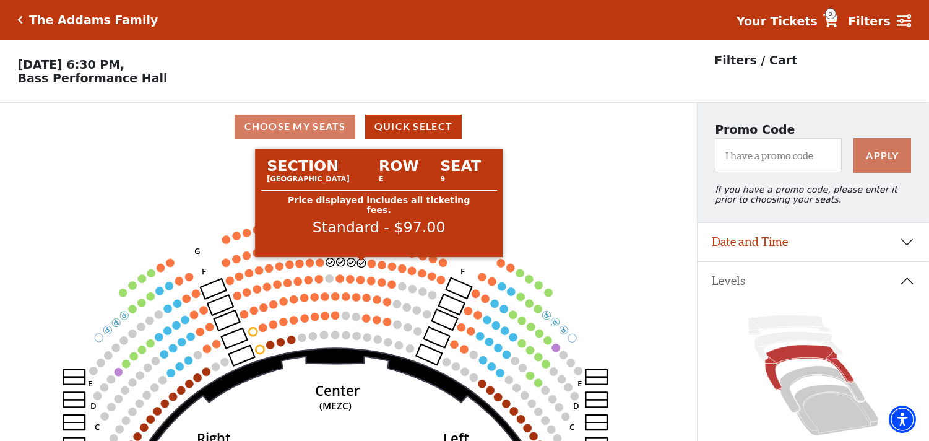
click at [360, 266] on circle at bounding box center [362, 263] width 8 height 8
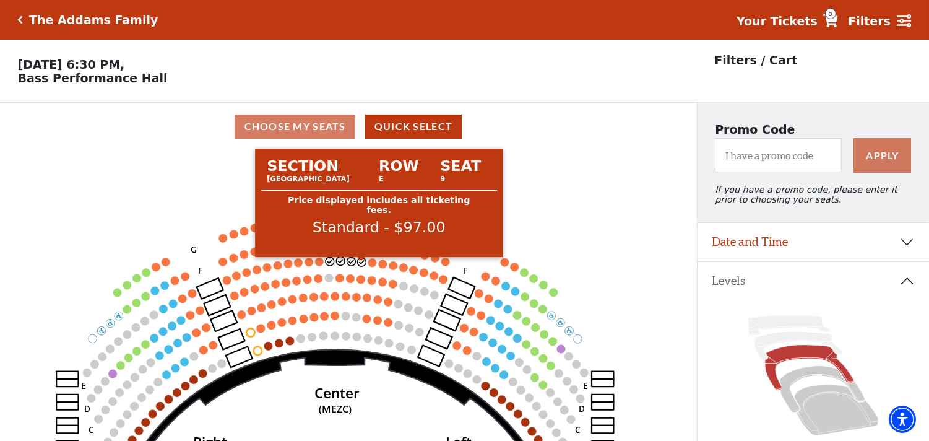
click at [360, 266] on circle at bounding box center [362, 262] width 9 height 9
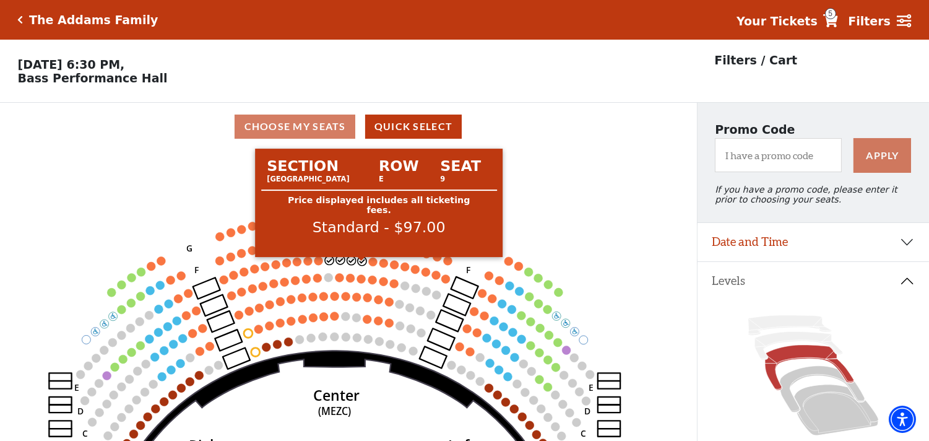
click at [360, 265] on circle at bounding box center [362, 260] width 9 height 9
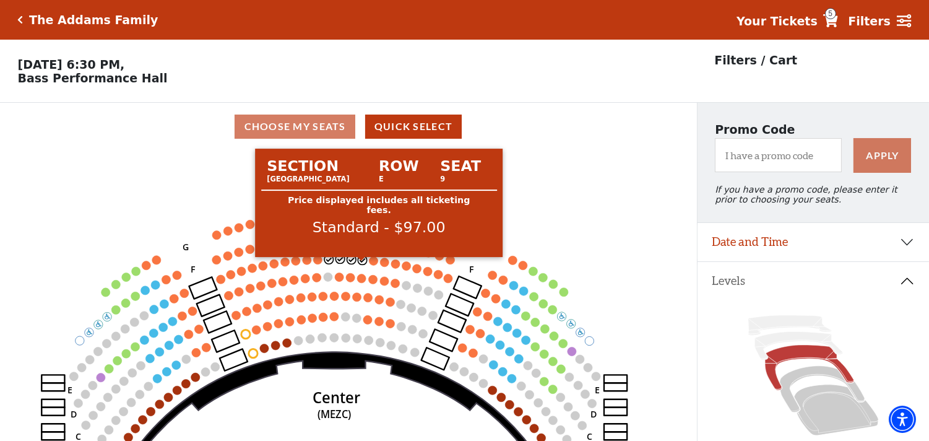
click at [360, 264] on circle at bounding box center [362, 260] width 9 height 9
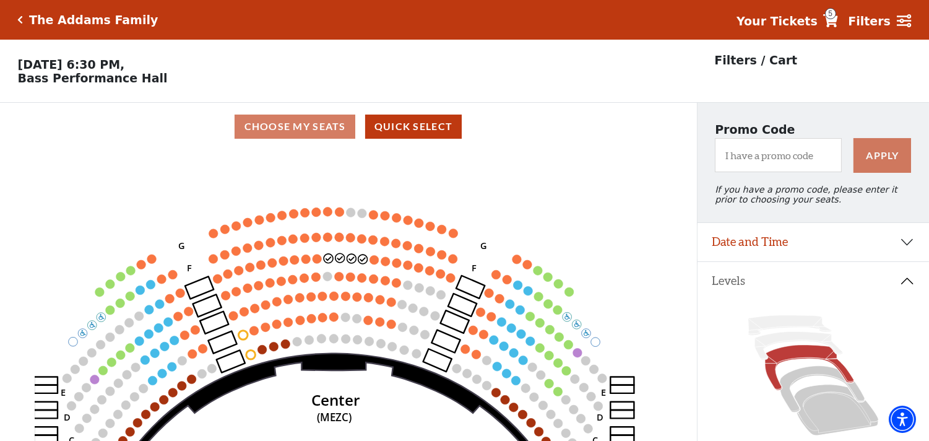
click at [836, 15] on span "5" at bounding box center [830, 13] width 11 height 11
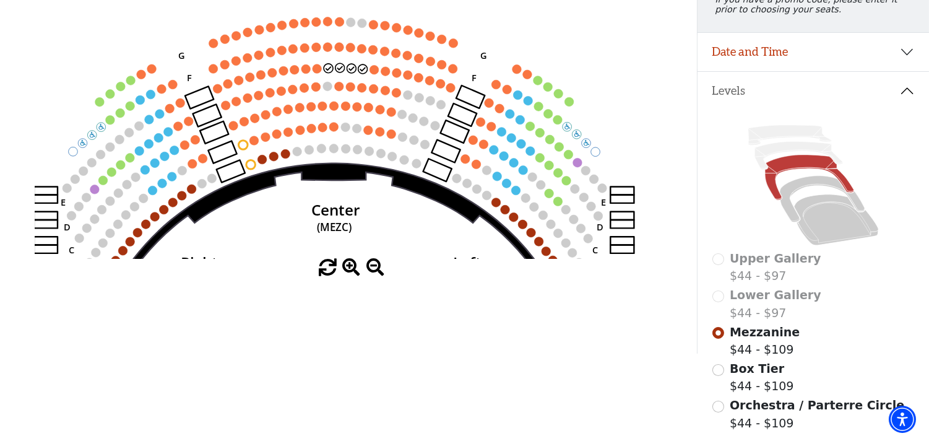
click at [842, 15] on div "The Addams Family Your Tickets 5 Filters Choose Your Own Seats Sunday, October …" at bounding box center [464, 82] width 929 height 544
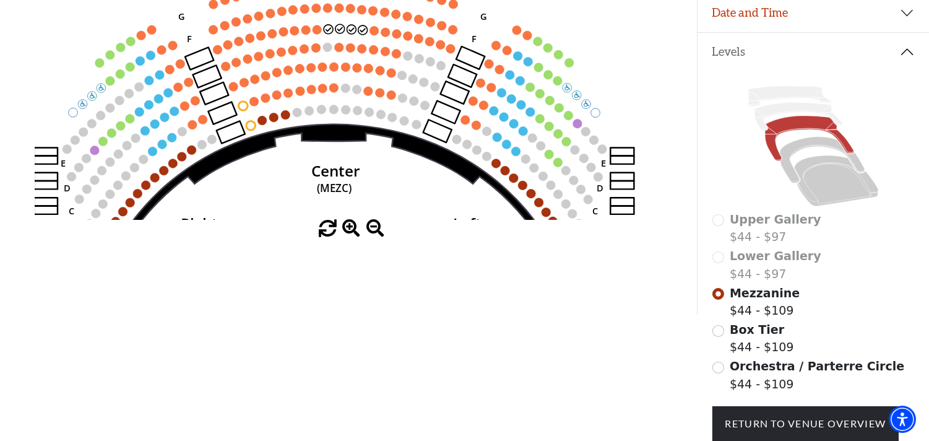
click at [490, 282] on div "Choose My Seats Quick Select Current Level Mezzanine Click on a level below to …" at bounding box center [348, 94] width 697 height 441
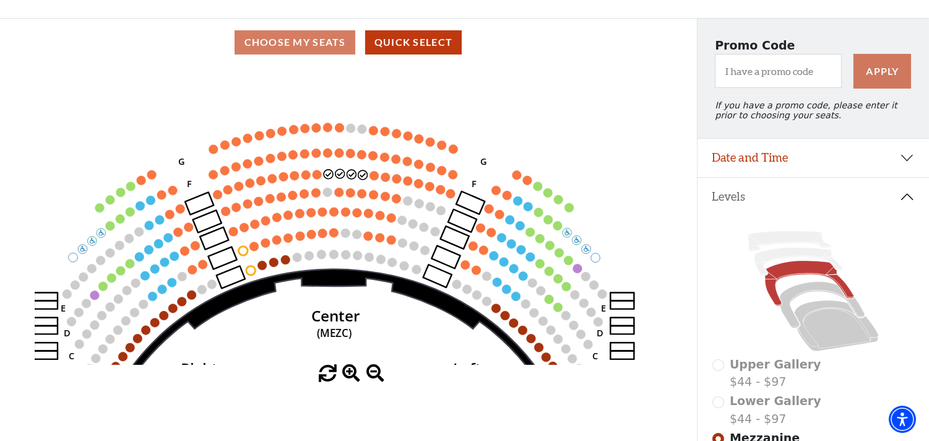
scroll to position [0, 0]
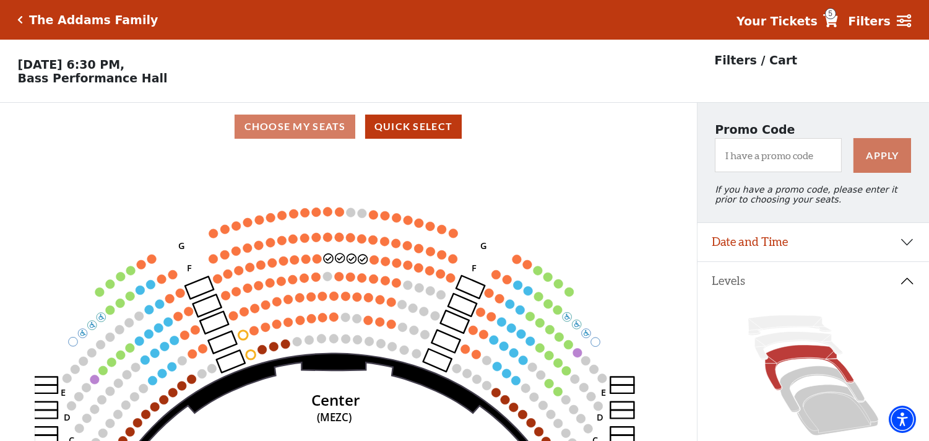
click at [836, 10] on span "5" at bounding box center [830, 13] width 11 height 11
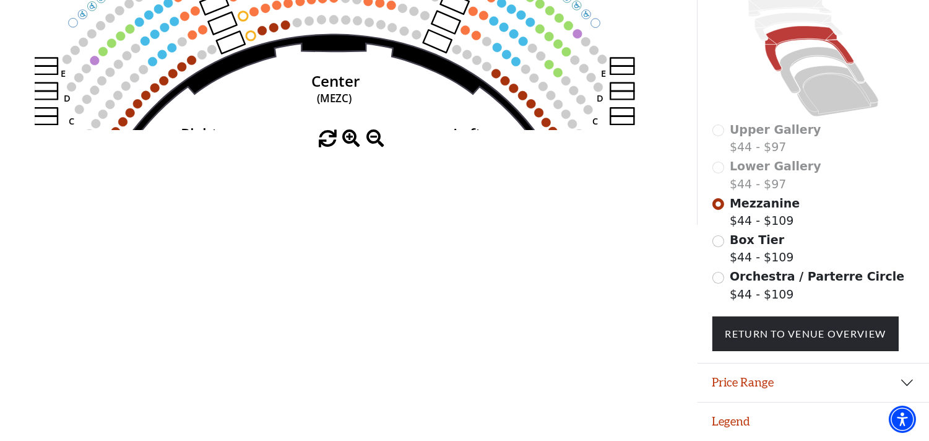
scroll to position [325, 0]
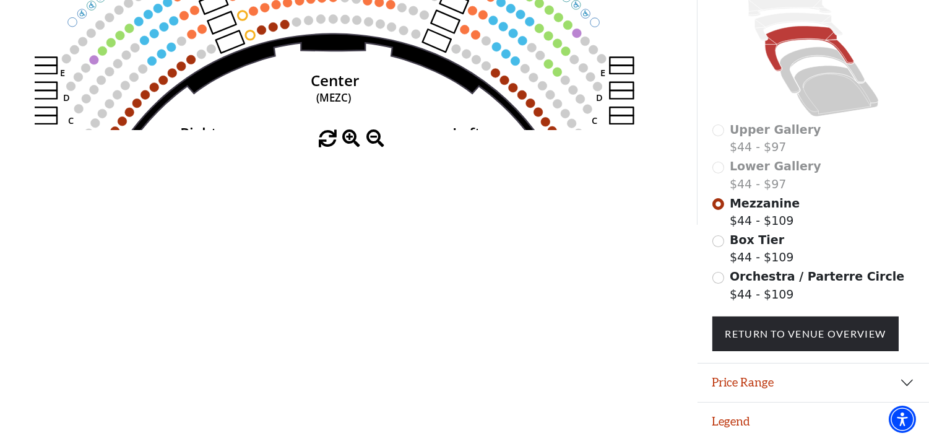
drag, startPoint x: 357, startPoint y: 97, endPoint x: 373, endPoint y: -30, distance: 127.9
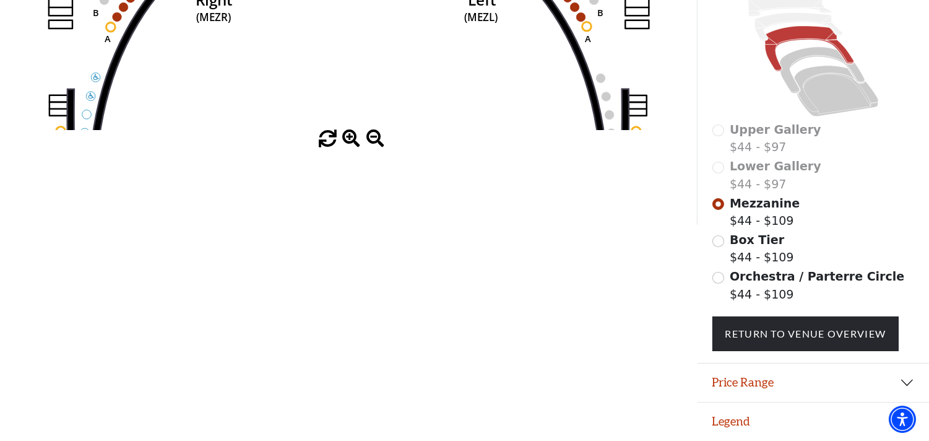
drag, startPoint x: 434, startPoint y: 177, endPoint x: 434, endPoint y: -6, distance: 183.2
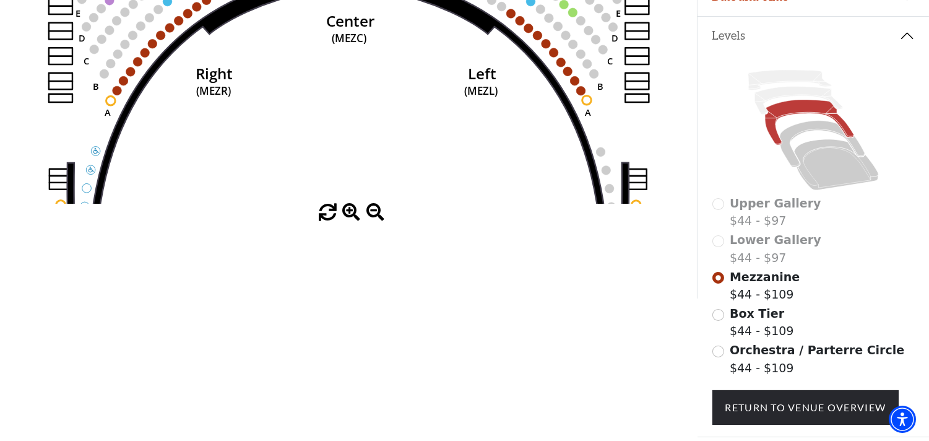
click at [375, 214] on span at bounding box center [375, 213] width 18 height 18
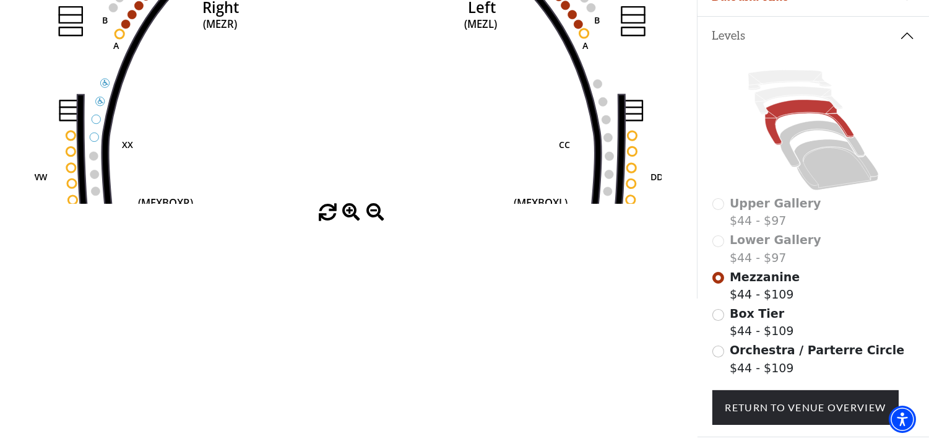
drag, startPoint x: 428, startPoint y: 94, endPoint x: 428, endPoint y: -7, distance: 101.5
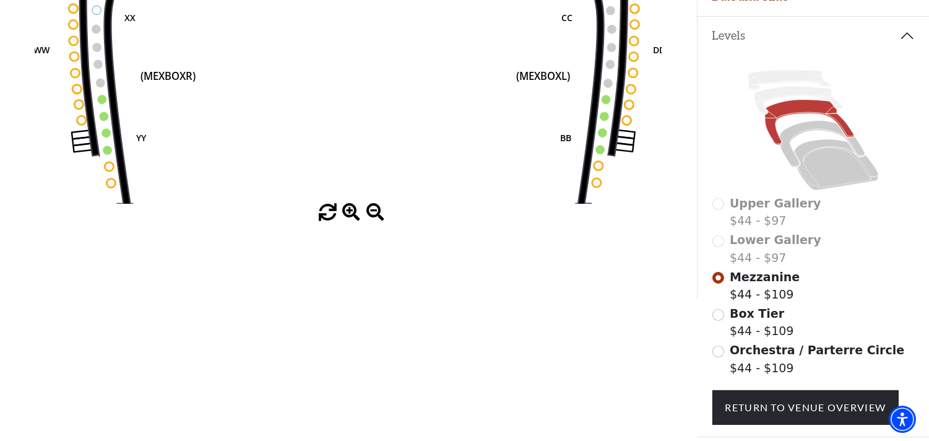
drag, startPoint x: 423, startPoint y: 141, endPoint x: 440, endPoint y: 10, distance: 131.7
click at [438, 4] on icon "Center (MEZC) Right (MEZR) Left (MEZL) (MEXBOXR) (MEXBOXL) XX WW CC DD YY BB ZZ…" at bounding box center [348, 54] width 627 height 298
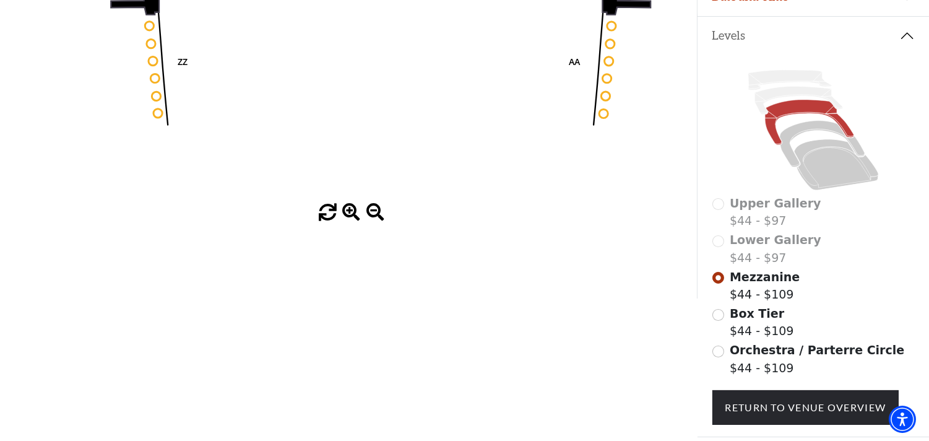
drag, startPoint x: 450, startPoint y: 113, endPoint x: 469, endPoint y: -36, distance: 149.8
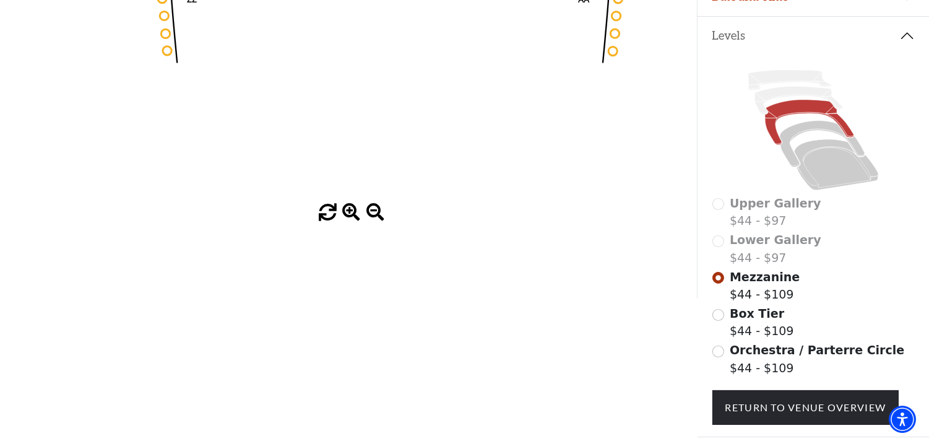
drag, startPoint x: 465, startPoint y: 101, endPoint x: 464, endPoint y: 31, distance: 70.0
click at [464, 31] on icon "Center (MEZC) Right (MEZR) Left (MEZL) (MEXBOXR) (MEXBOXL) XX WW CC DD YY BB ZZ…" at bounding box center [348, 54] width 627 height 298
drag, startPoint x: 490, startPoint y: 126, endPoint x: 504, endPoint y: 79, distance: 49.0
click at [504, 79] on icon "Center (MEZC) Right (MEZR) Left (MEZL) (MEXBOXR) (MEXBOXL) XX WW CC DD YY BB ZZ…" at bounding box center [348, 54] width 627 height 298
drag, startPoint x: 536, startPoint y: 152, endPoint x: 588, endPoint y: 122, distance: 60.2
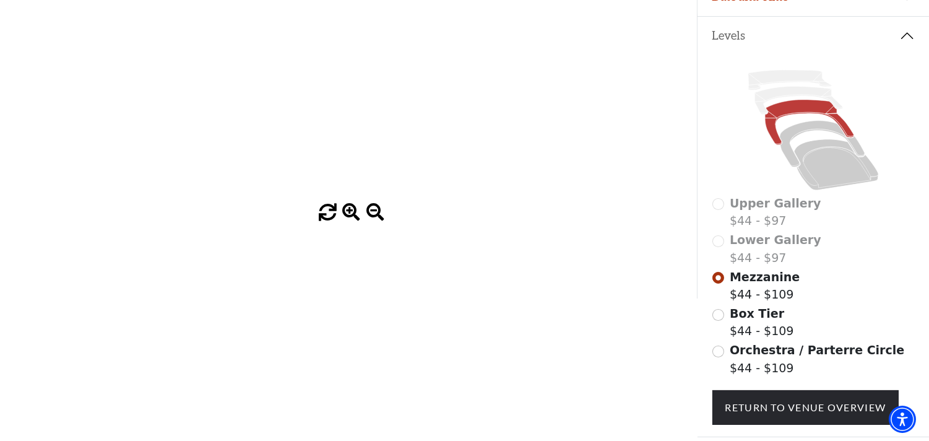
click at [568, 115] on icon "Center (MEZC) Right (MEZR) Left (MEZL) (MEXBOXR) (MEXBOXL) XX WW CC DD YY BB ZZ…" at bounding box center [348, 54] width 627 height 298
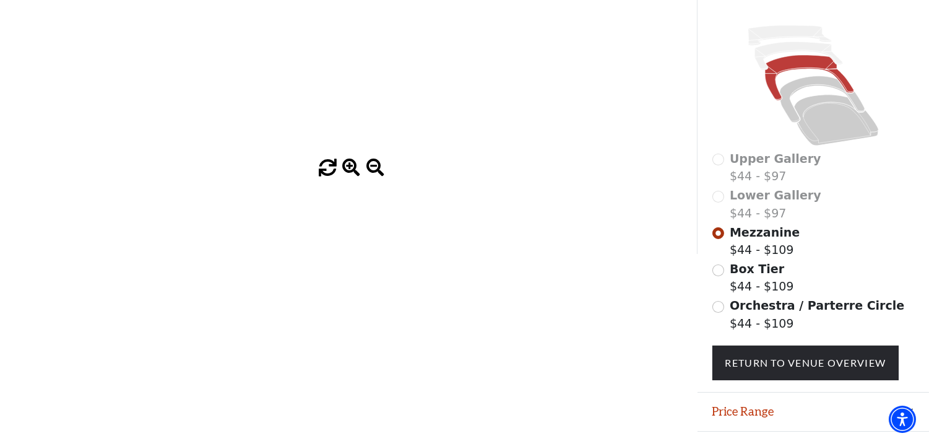
scroll to position [325, 0]
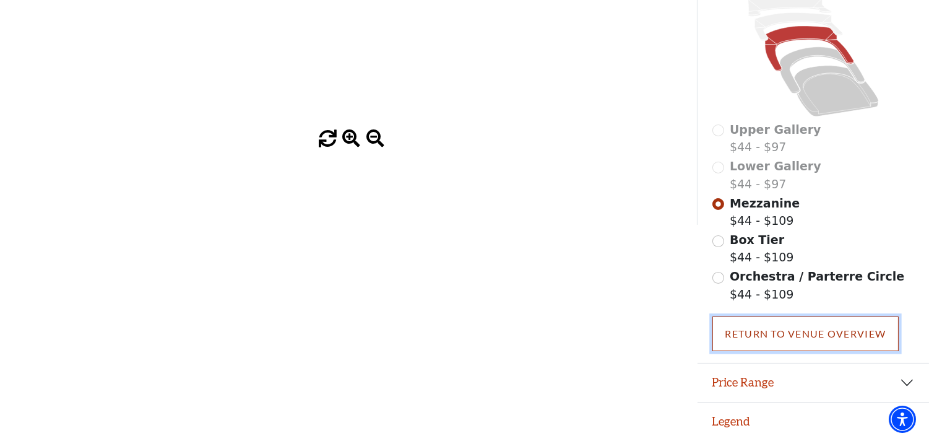
click at [831, 332] on link "Return To Venue Overview" at bounding box center [806, 333] width 187 height 35
click at [756, 333] on link "Return To Venue Overview" at bounding box center [806, 333] width 187 height 35
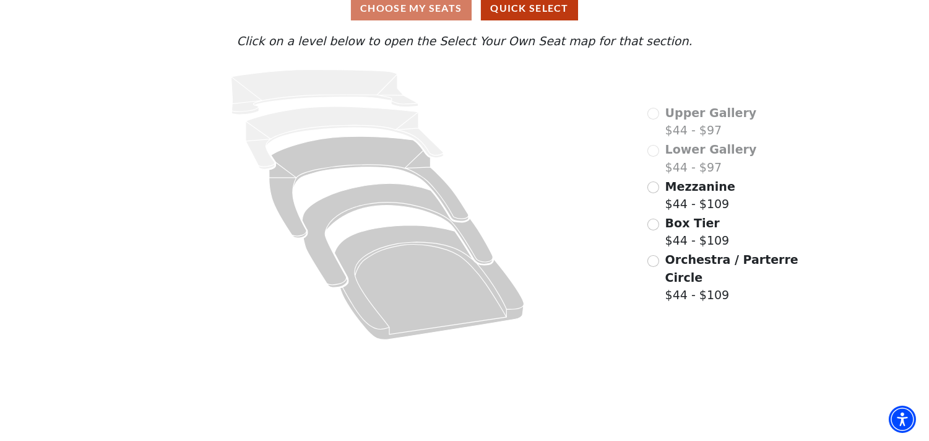
scroll to position [28, 0]
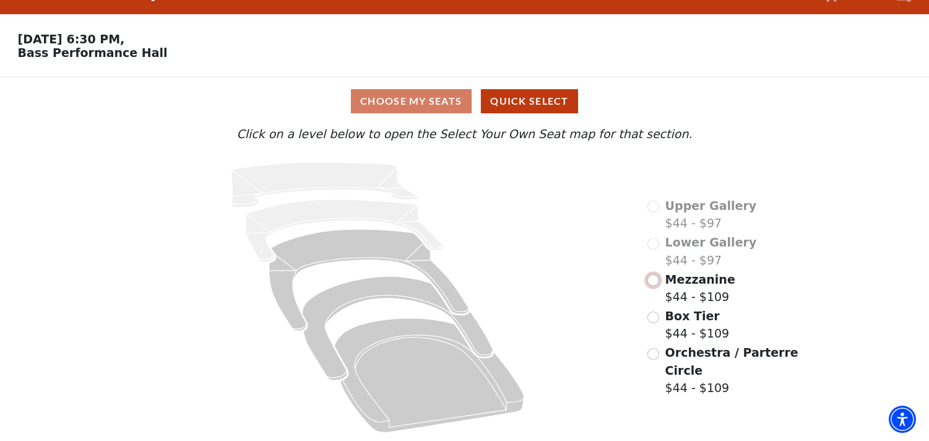
click at [654, 286] on input "Mezzanine$44 - $109\a" at bounding box center [654, 280] width 12 height 12
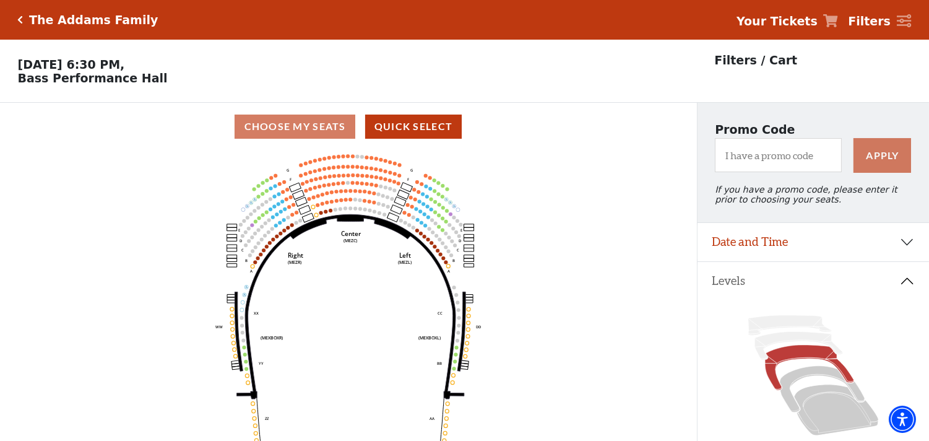
scroll to position [57, 0]
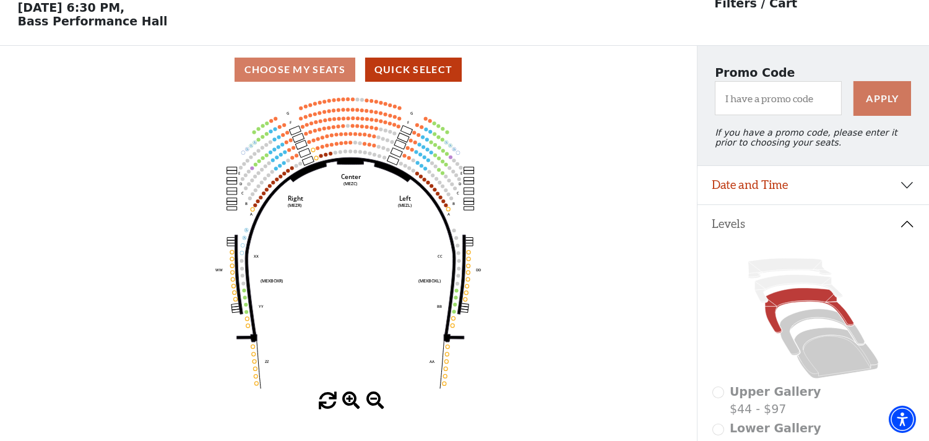
click at [343, 402] on span at bounding box center [351, 401] width 18 height 18
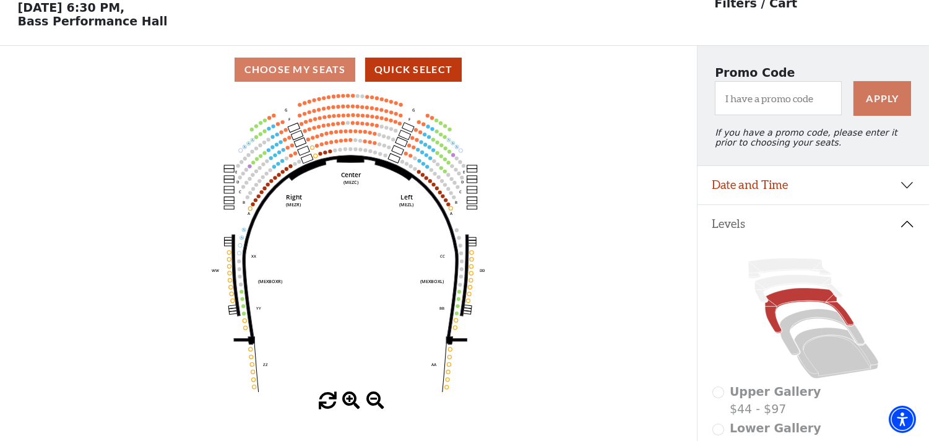
click at [343, 402] on span at bounding box center [351, 401] width 18 height 18
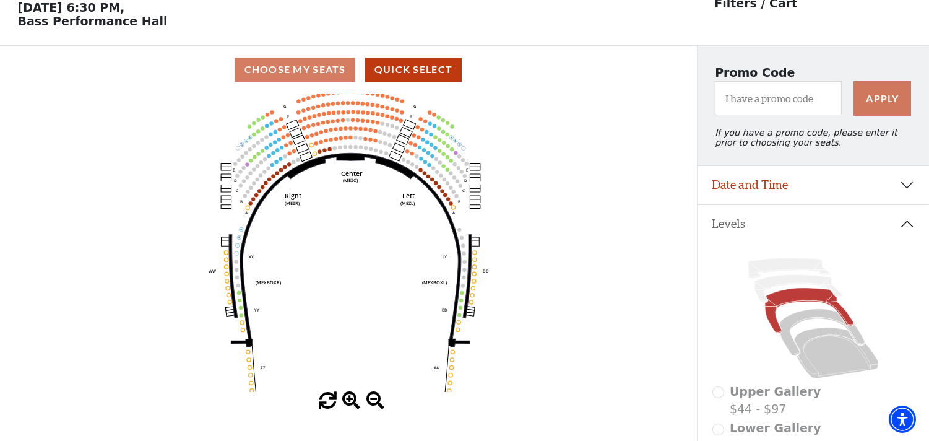
click at [343, 400] on span at bounding box center [351, 401] width 18 height 18
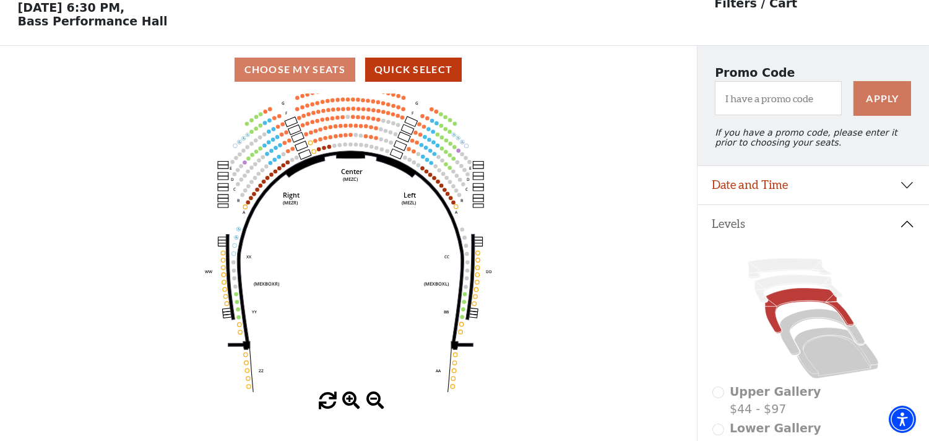
click at [343, 400] on span at bounding box center [351, 401] width 18 height 18
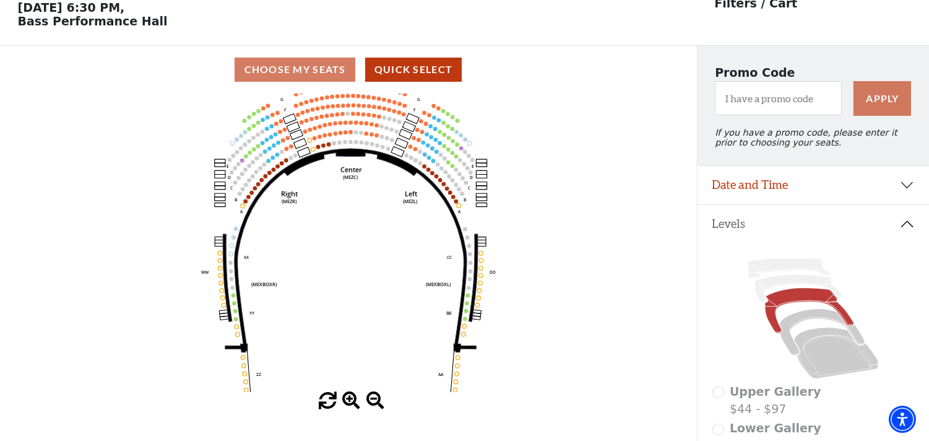
click at [343, 400] on span at bounding box center [351, 401] width 18 height 18
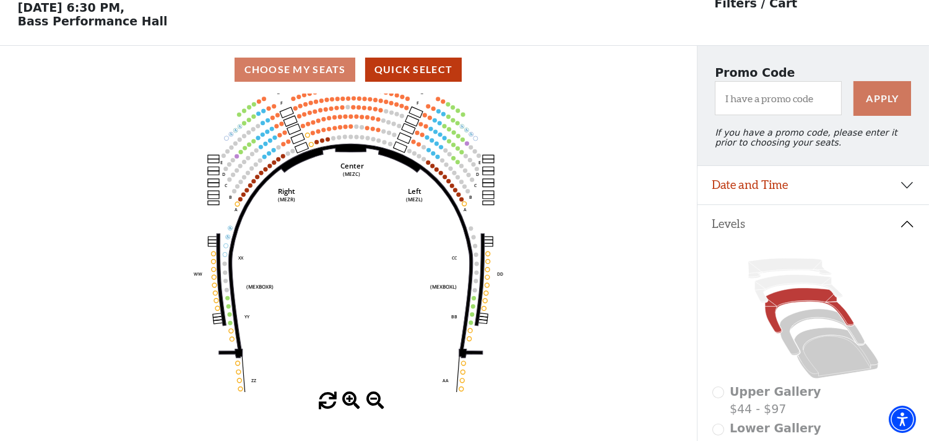
click at [343, 400] on span at bounding box center [351, 401] width 18 height 18
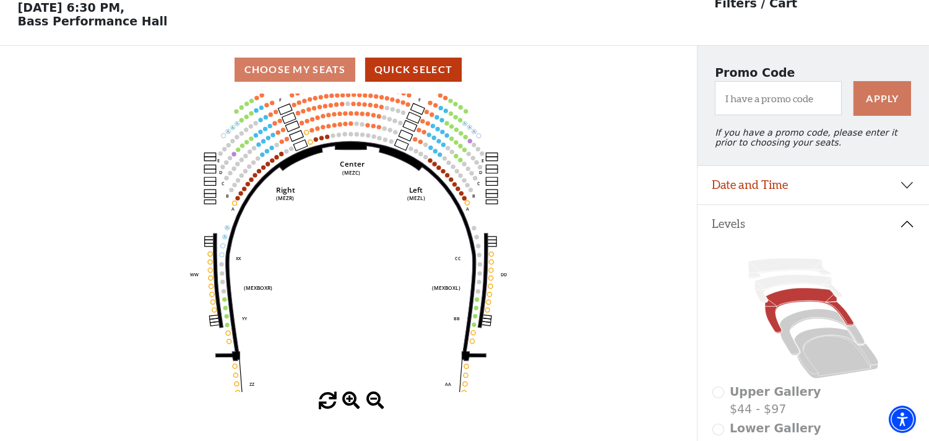
drag, startPoint x: 343, startPoint y: 400, endPoint x: 341, endPoint y: 393, distance: 7.1
click at [341, 394] on div at bounding box center [348, 401] width 697 height 18
click at [341, 392] on icon "Center (MEZC) Right (MEZR) Left (MEZL) (MEXBOXR) (MEXBOXL) XX WW CC DD YY BB ZZ…" at bounding box center [348, 242] width 627 height 298
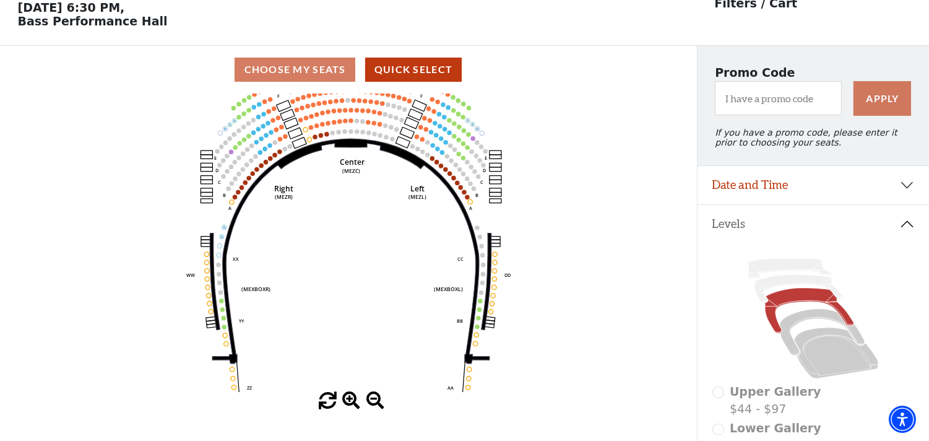
click at [341, 392] on icon "Center (MEZC) Right (MEZR) Left (MEZL) (MEXBOXR) (MEXBOXL) XX WW CC DD YY BB ZZ…" at bounding box center [348, 242] width 627 height 298
click at [349, 398] on span at bounding box center [351, 401] width 18 height 18
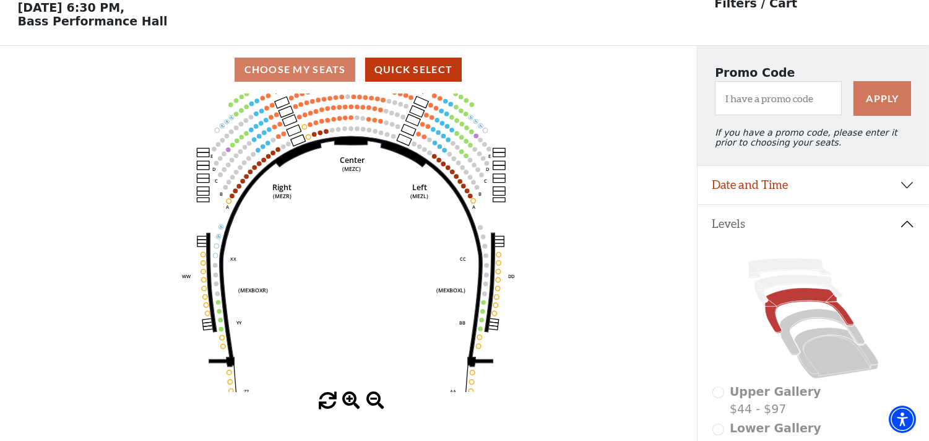
click at [349, 398] on span at bounding box center [351, 401] width 18 height 18
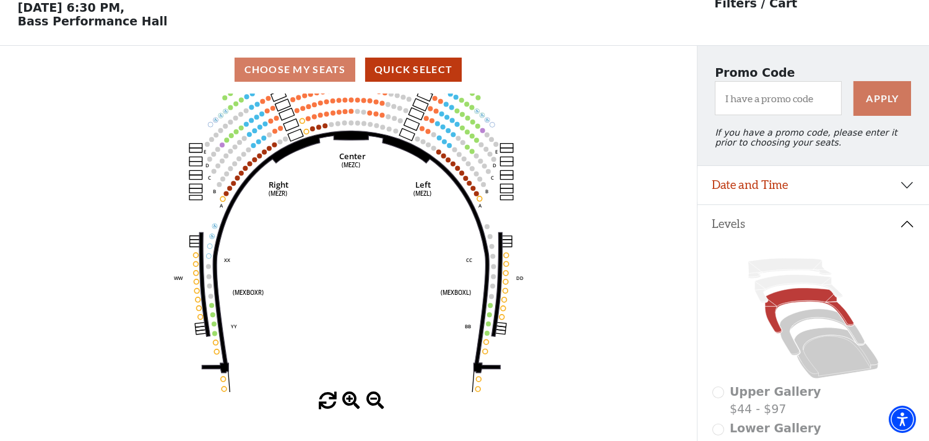
click at [349, 398] on span at bounding box center [351, 401] width 18 height 18
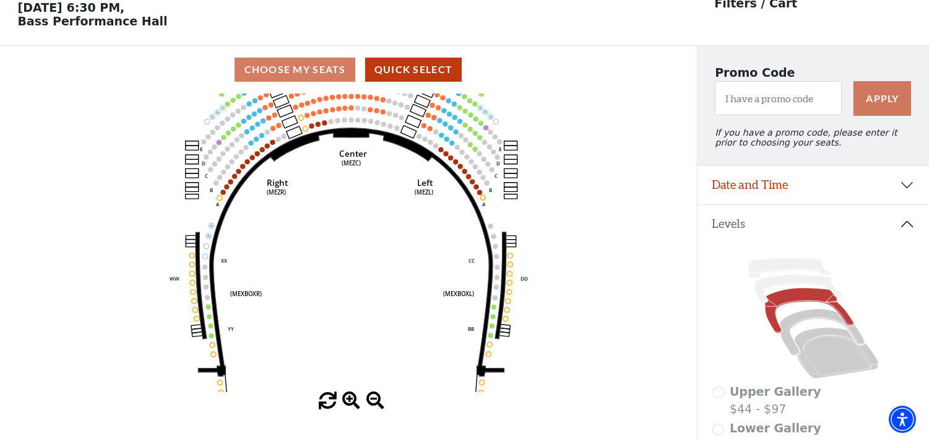
click at [349, 398] on span at bounding box center [351, 401] width 18 height 18
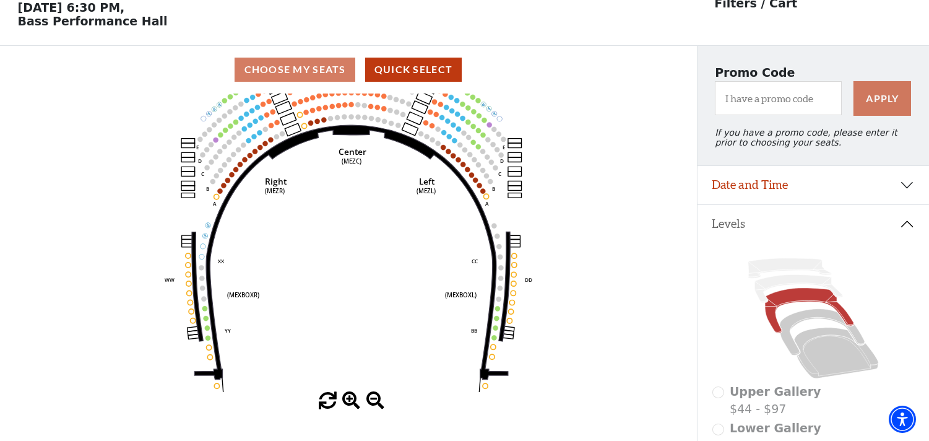
click at [349, 398] on span at bounding box center [351, 401] width 18 height 18
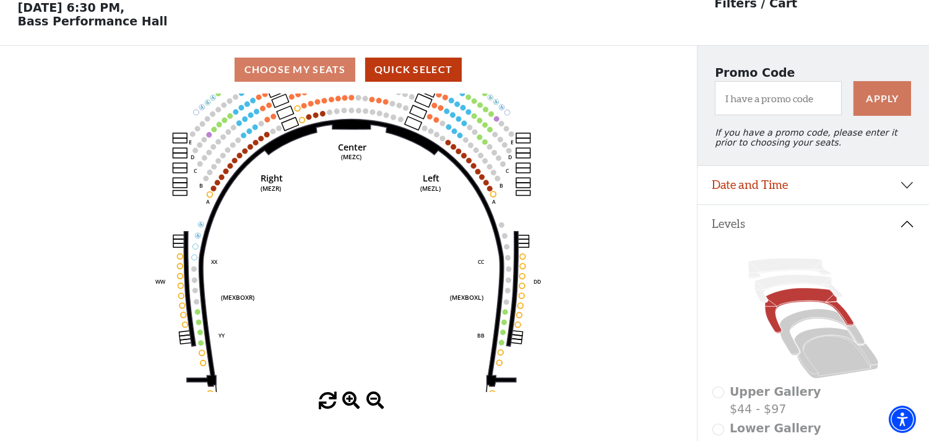
click at [349, 398] on span at bounding box center [351, 401] width 18 height 18
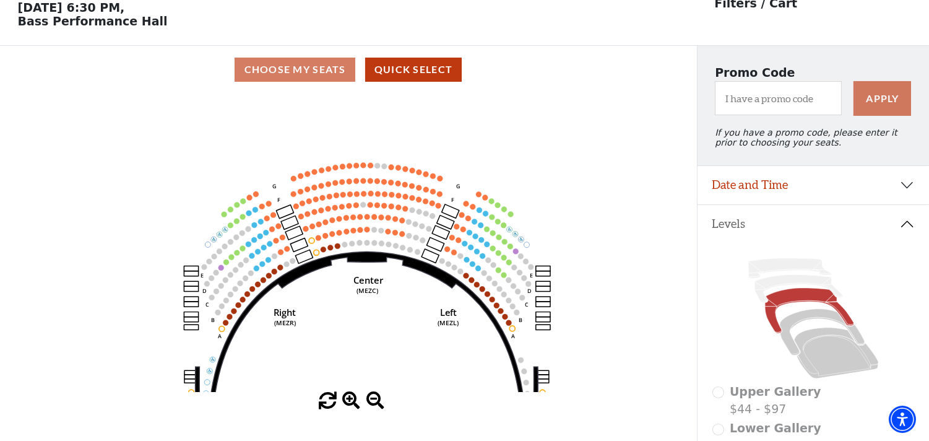
drag, startPoint x: 381, startPoint y: 182, endPoint x: 396, endPoint y: 318, distance: 136.5
click at [396, 318] on icon "Center (MEZC) Right (MEZR) Left (MEZL) (MEXBOXR) (MEXBOXL) XX WW CC DD YY BB ZZ…" at bounding box center [348, 242] width 627 height 298
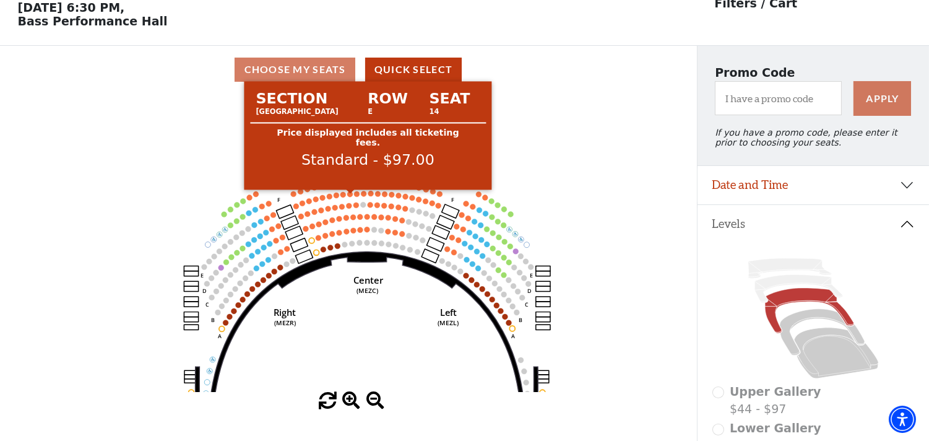
click at [350, 196] on circle at bounding box center [350, 194] width 6 height 6
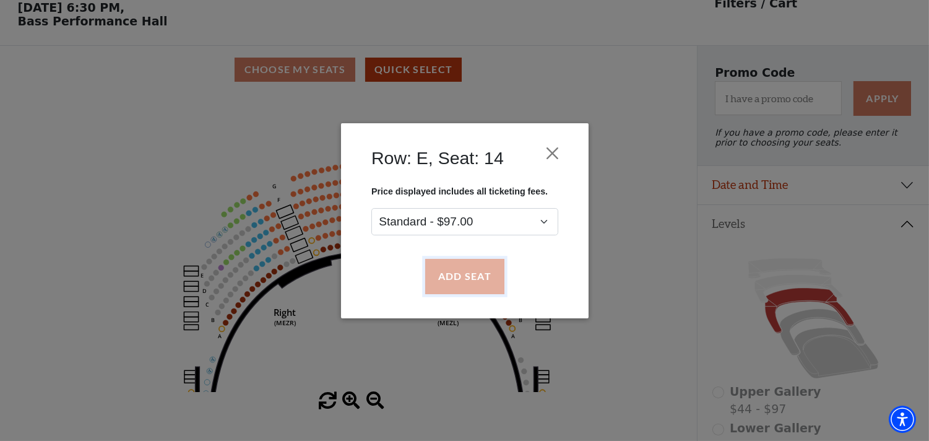
click at [452, 290] on button "Add Seat" at bounding box center [464, 276] width 79 height 35
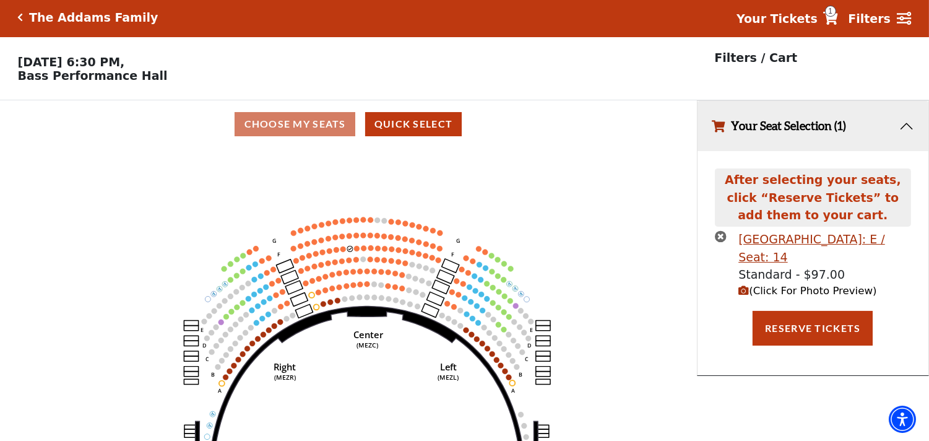
scroll to position [0, 0]
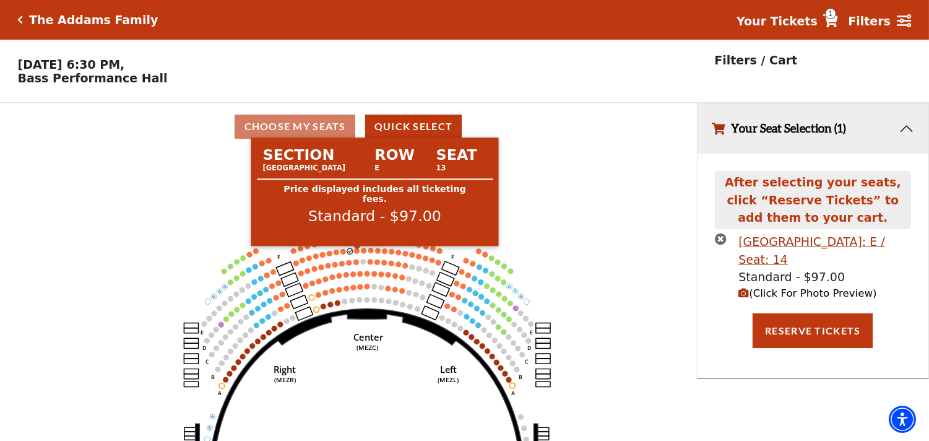
click at [355, 254] on circle at bounding box center [357, 251] width 6 height 6
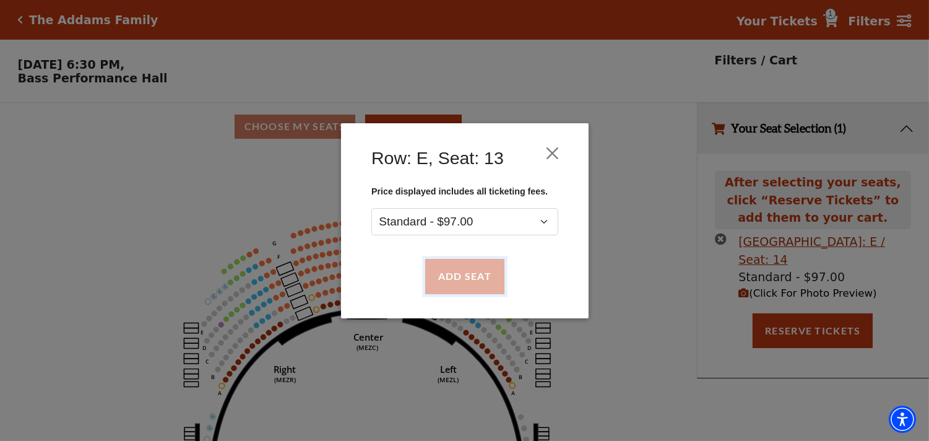
click at [466, 287] on button "Add Seat" at bounding box center [464, 276] width 79 height 35
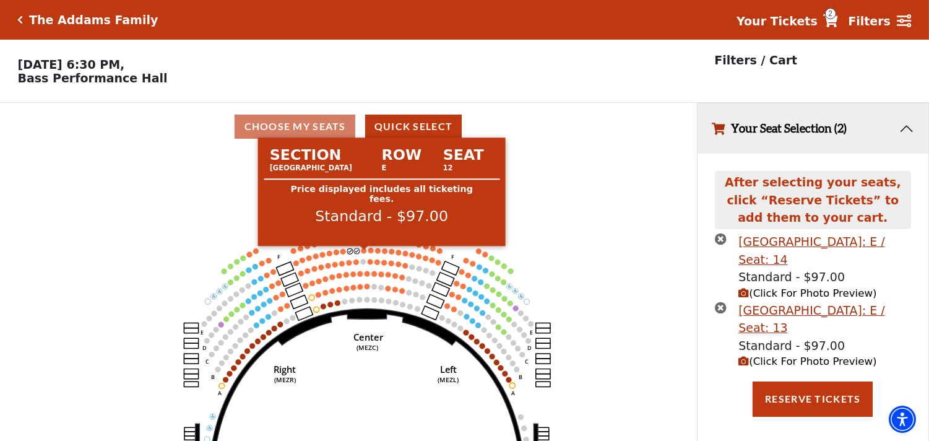
click at [362, 253] on circle at bounding box center [365, 251] width 6 height 6
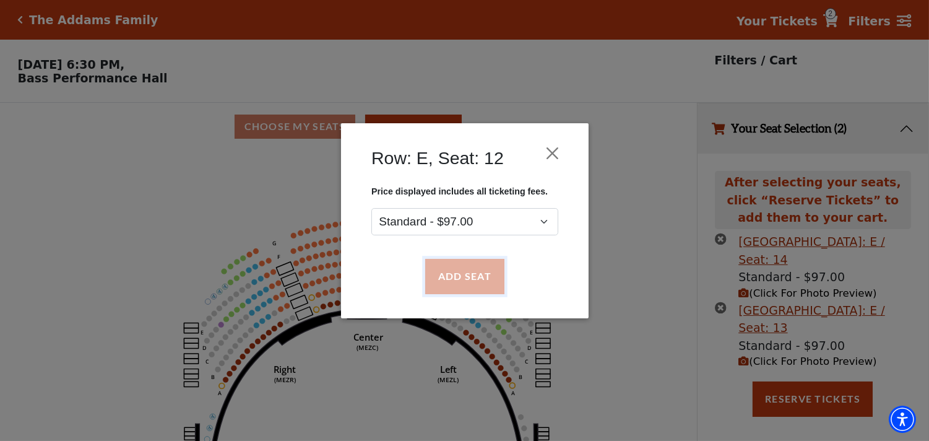
click at [441, 290] on button "Add Seat" at bounding box center [464, 276] width 79 height 35
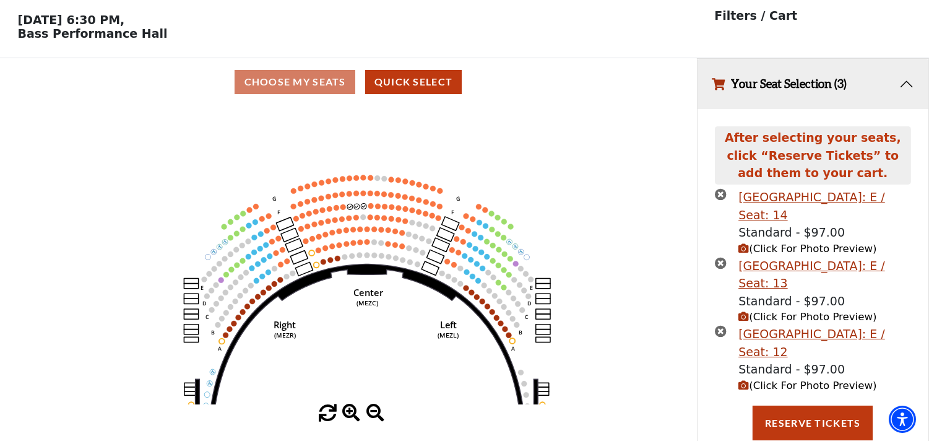
scroll to position [47, 0]
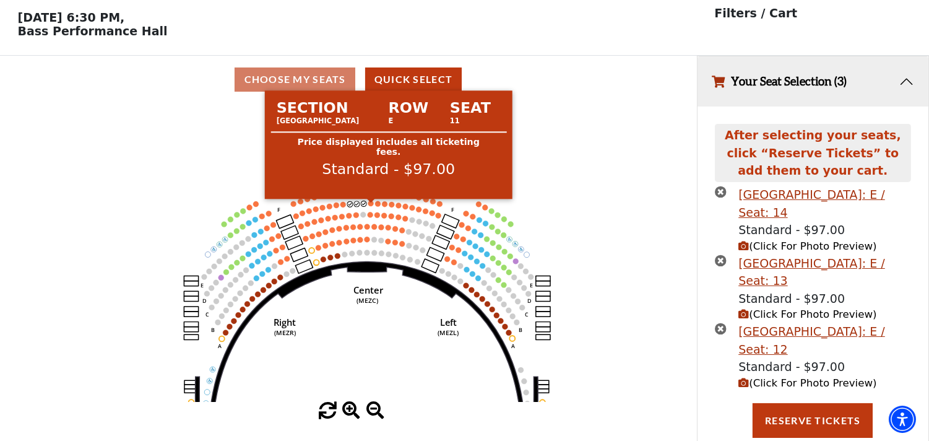
click at [371, 206] on circle at bounding box center [371, 204] width 6 height 6
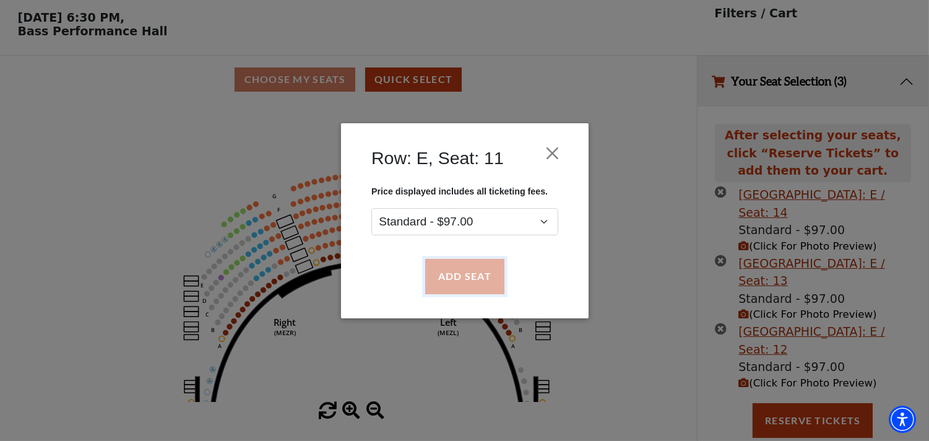
click at [448, 261] on button "Add Seat" at bounding box center [464, 276] width 79 height 35
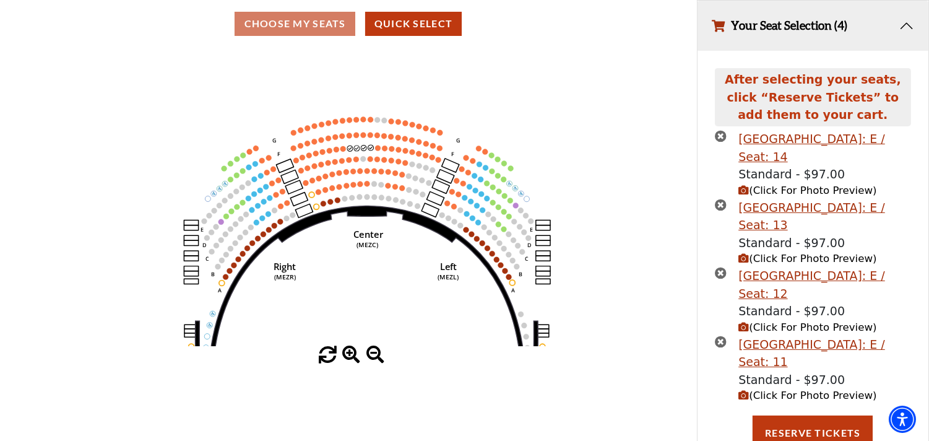
scroll to position [115, 0]
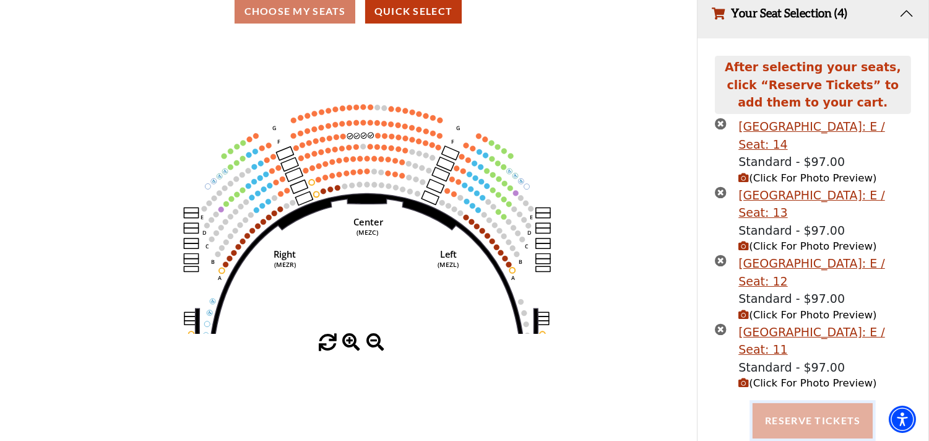
click at [809, 427] on button "Reserve Tickets" at bounding box center [813, 420] width 120 height 35
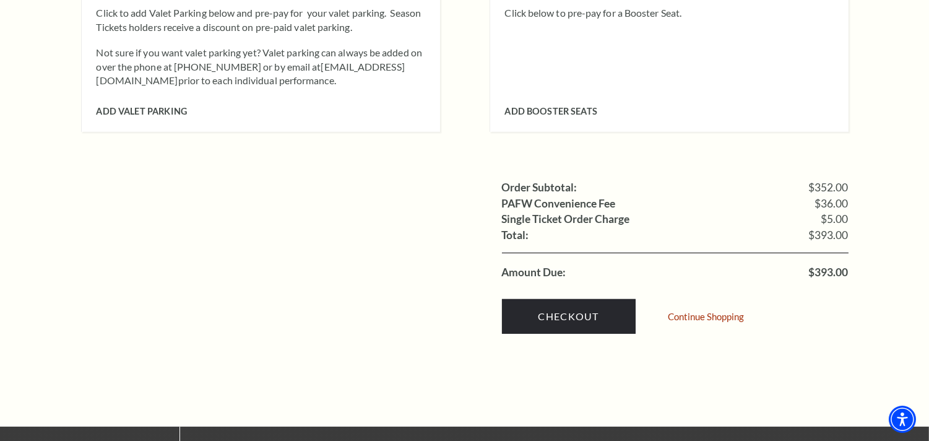
scroll to position [1166, 0]
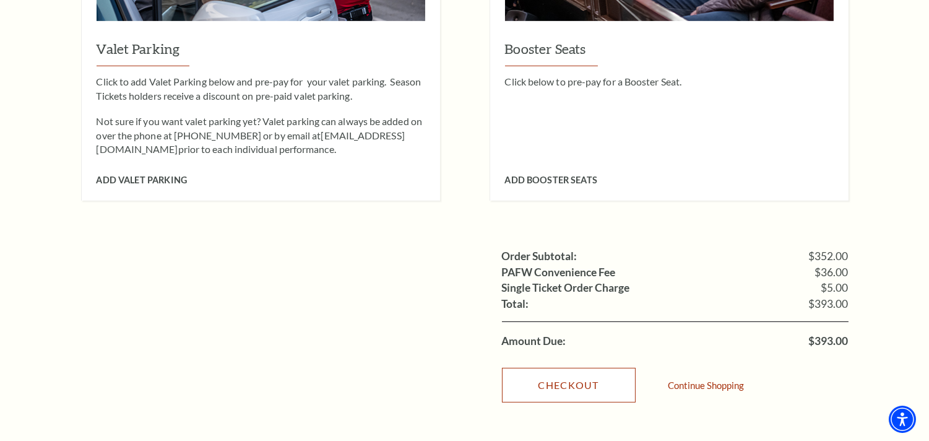
click at [565, 368] on link "Checkout" at bounding box center [569, 385] width 134 height 35
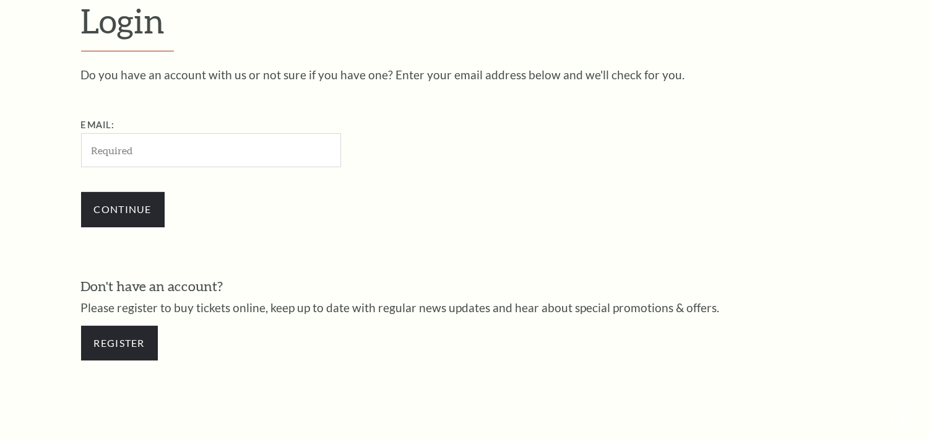
click at [887, 183] on form "Login Do you have an account with us or not sure if you have one? Enter your em…" at bounding box center [464, 186] width 929 height 533
click at [112, 157] on input "Email:" at bounding box center [211, 150] width 260 height 34
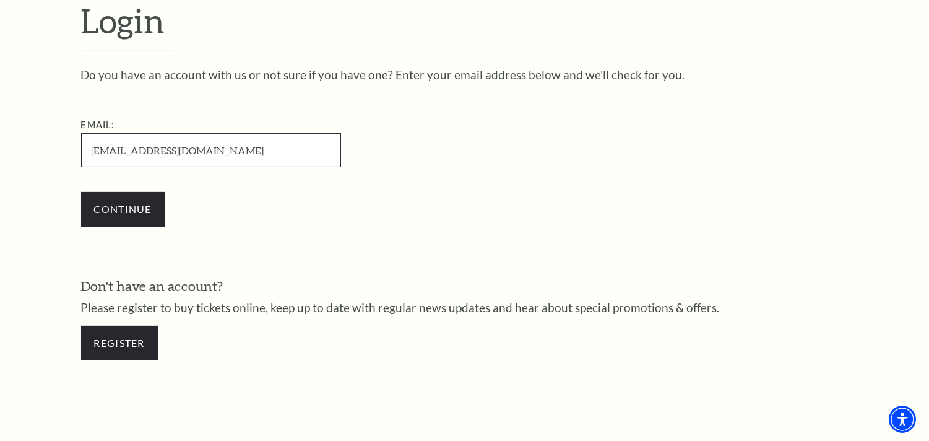
drag, startPoint x: 152, startPoint y: 147, endPoint x: 104, endPoint y: 178, distance: 57.4
click at [152, 147] on input "beherarashmi@stellardataentry.com" at bounding box center [211, 150] width 260 height 34
type input "beherarashmi223@stellardataentry.com"
click at [81, 192] on input "Continue" at bounding box center [123, 209] width 84 height 35
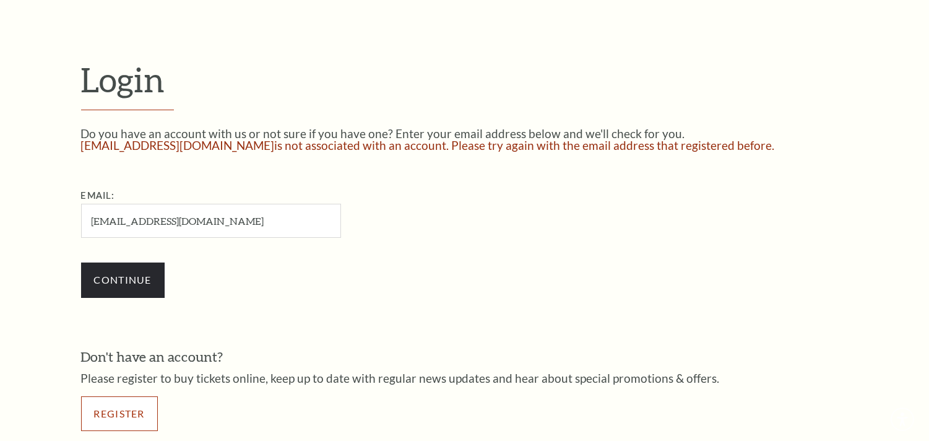
click at [103, 418] on link "Register" at bounding box center [119, 413] width 77 height 35
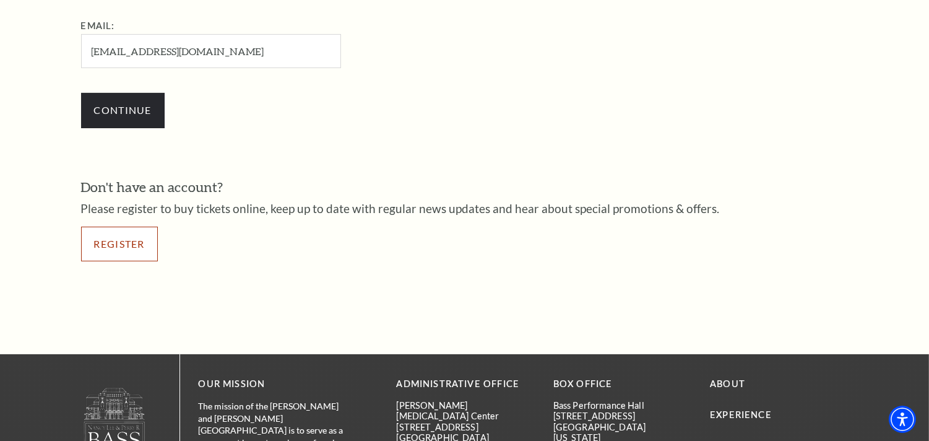
scroll to position [373, 0]
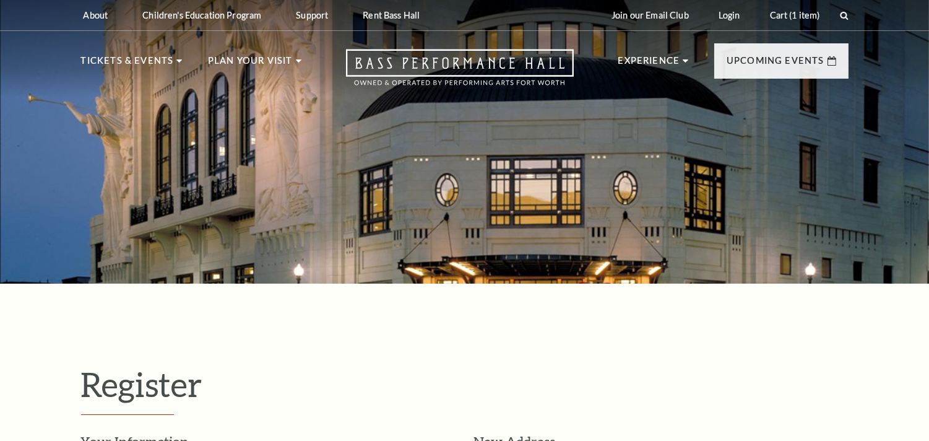
select select "1"
select select "[GEOGRAPHIC_DATA]"
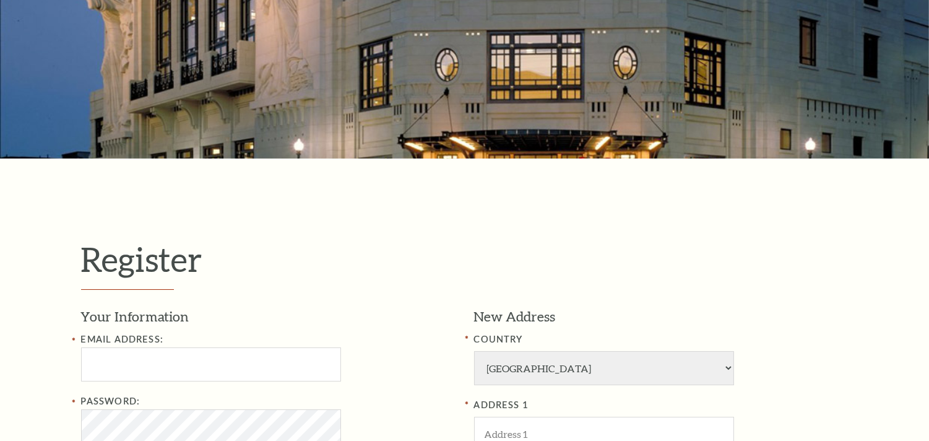
scroll to position [344, 0]
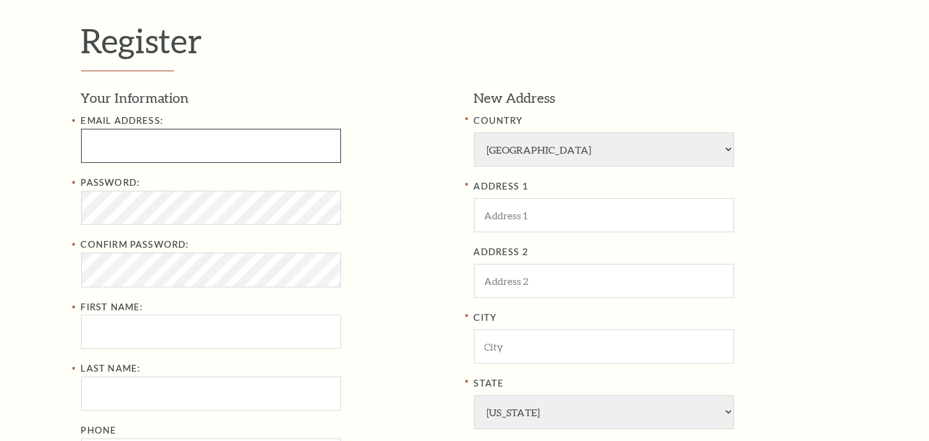
click at [198, 145] on input "text" at bounding box center [211, 146] width 260 height 34
type input "[EMAIL_ADDRESS][DOMAIN_NAME]"
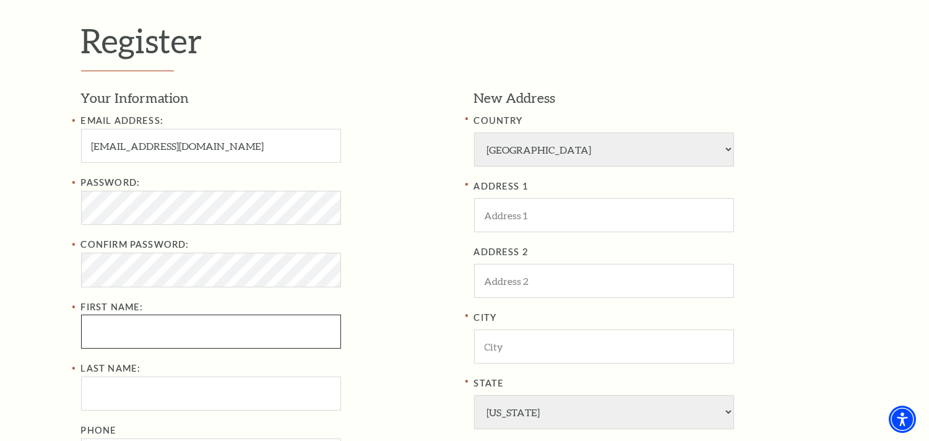
type input "[DEMOGRAPHIC_DATA]"
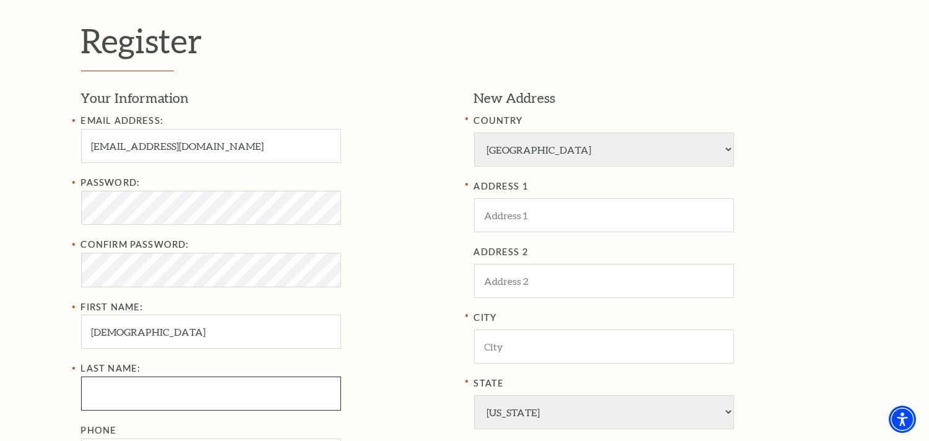
type input "Behera"
type input "07978851094"
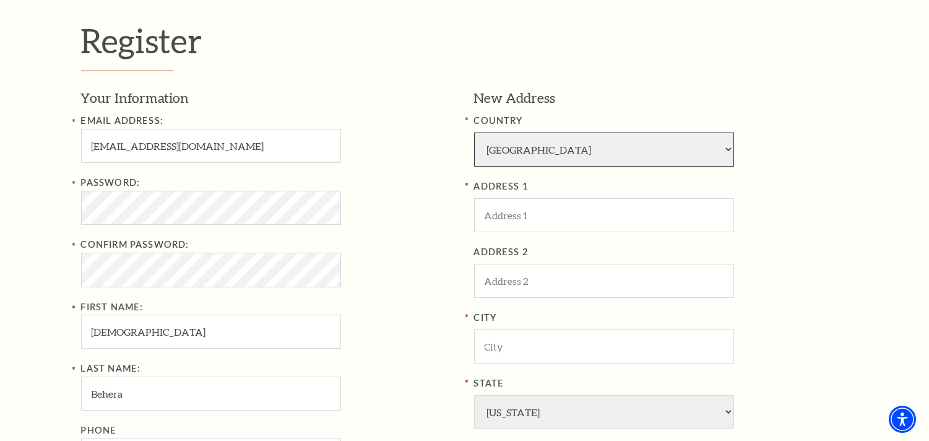
select select "92"
type input "[GEOGRAPHIC_DATA],[GEOGRAPHIC_DATA]"
type input "usa"
type input "20005"
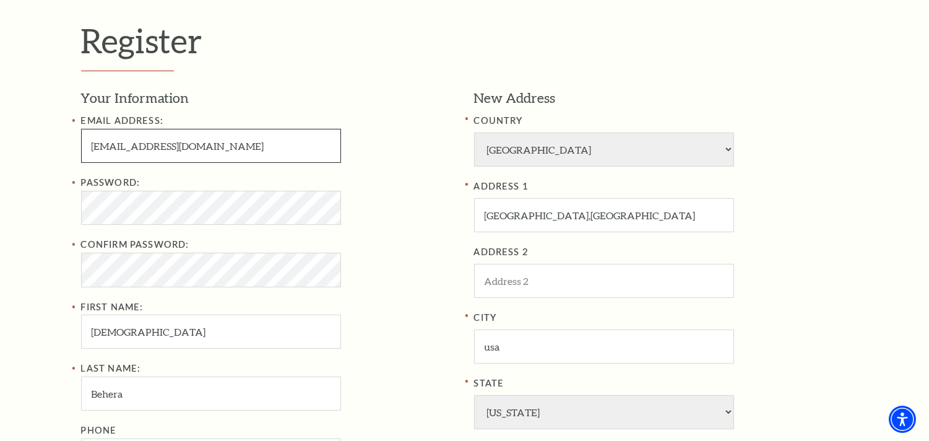
type input "[PHONE_NUMBER]"
select select
type input "[PHONE_NUMBER]"
drag, startPoint x: 162, startPoint y: 130, endPoint x: 168, endPoint y: 142, distance: 13.8
click at [163, 132] on input "[EMAIL_ADDRESS][DOMAIN_NAME]" at bounding box center [211, 146] width 260 height 34
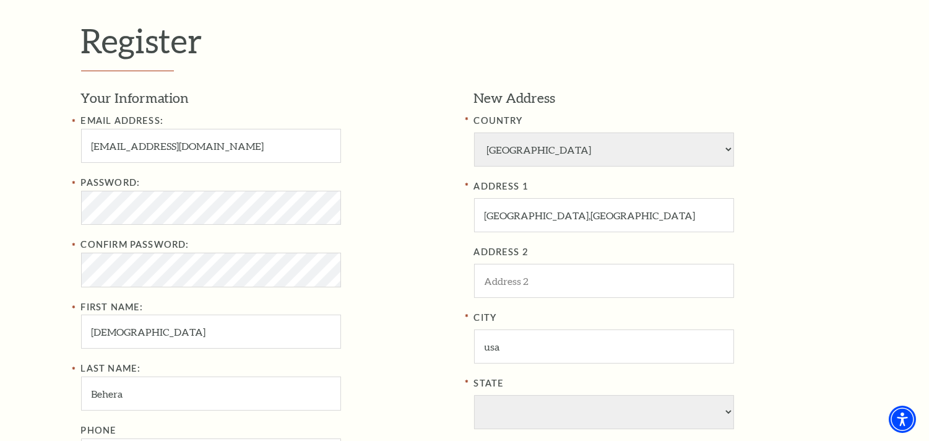
click at [170, 142] on input "beherarashmi170@stellardataentry.com" at bounding box center [211, 146] width 260 height 34
click at [308, 145] on input "[EMAIL_ADDRESS][DOMAIN_NAME]" at bounding box center [211, 146] width 260 height 34
type input "[EMAIL_ADDRESS][DOMAIN_NAME]"
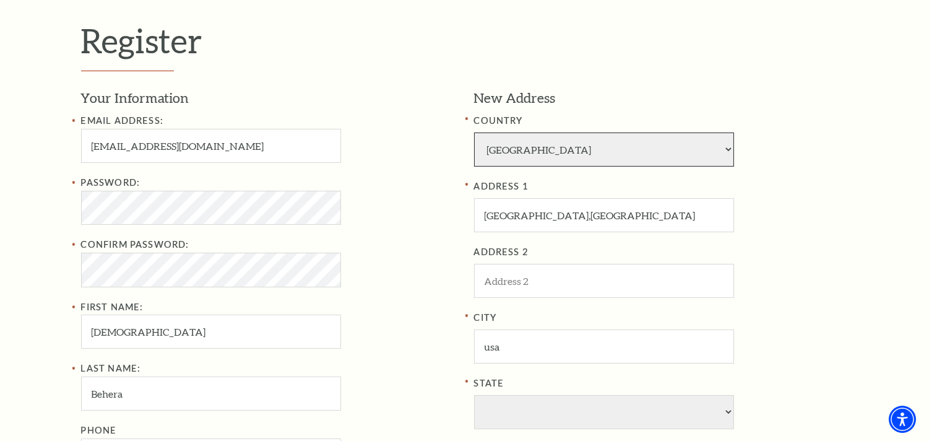
click at [537, 158] on select "Afghanistan Albania Algeria Andorra Angola Antigua and Barbuda Argentina Aruba …" at bounding box center [604, 149] width 260 height 34
select select "1"
click at [537, 158] on select "Afghanistan Albania Algeria Andorra Angola Antigua and Barbuda Argentina Aruba …" at bounding box center [604, 149] width 260 height 34
select select "TX"
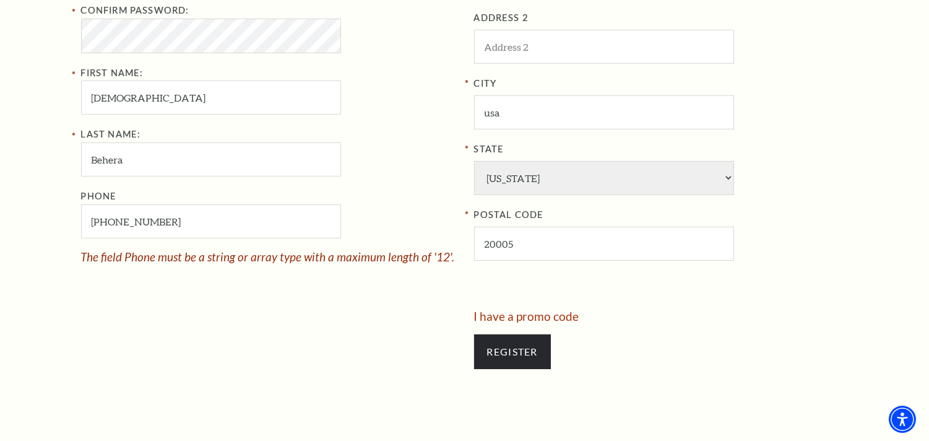
scroll to position [619, 0]
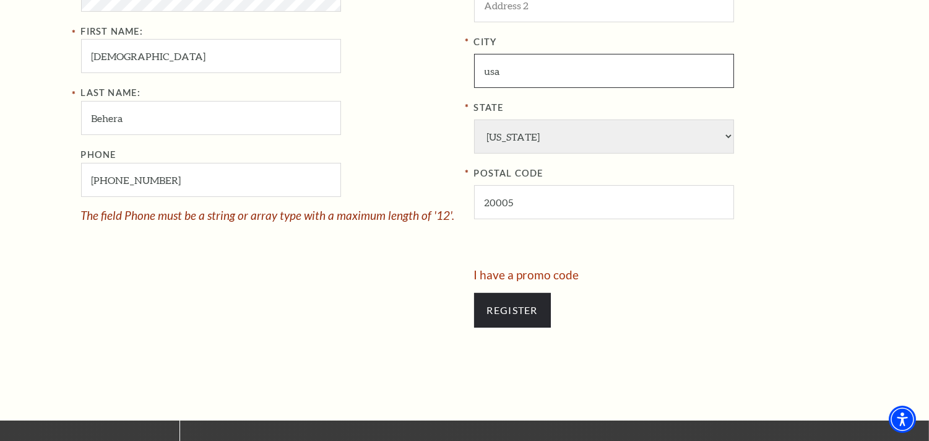
click at [544, 76] on input "usa" at bounding box center [604, 71] width 260 height 34
type input "usa"
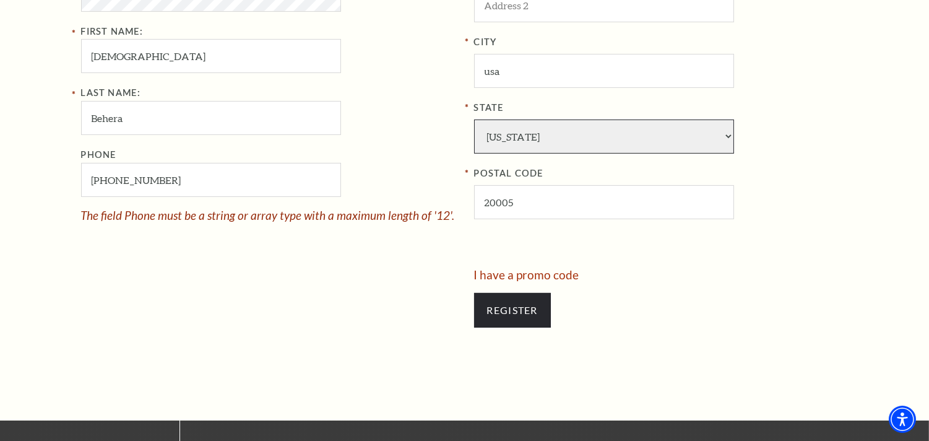
click at [521, 137] on select "Alabama Alaska American Embassy American Embassy American Samoa Arizona Arkansa…" at bounding box center [604, 136] width 260 height 34
click at [527, 127] on select "Alabama Alaska American Embassy American Embassy American Samoa Arizona Arkansa…" at bounding box center [604, 136] width 260 height 34
select select "DC"
click at [310, 254] on div "Your Information Email Address: beherarashmi1702633@stellardataentry.com Passwo…" at bounding box center [273, 41] width 384 height 456
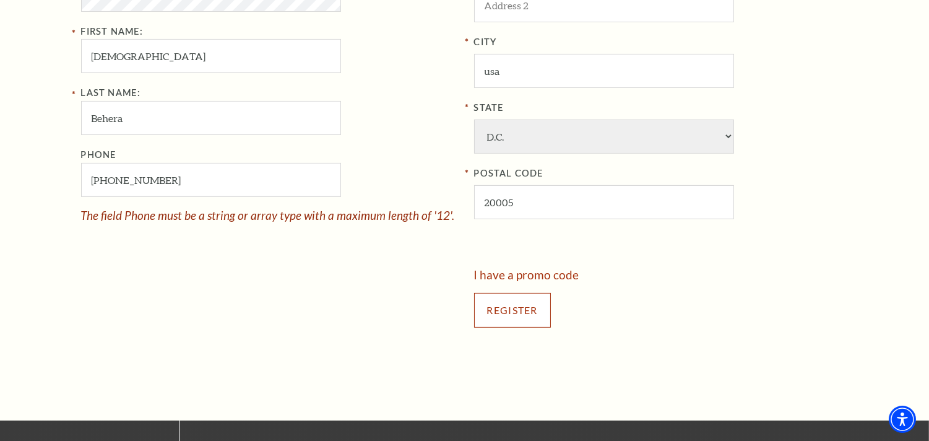
click at [510, 297] on input "Register" at bounding box center [512, 310] width 77 height 35
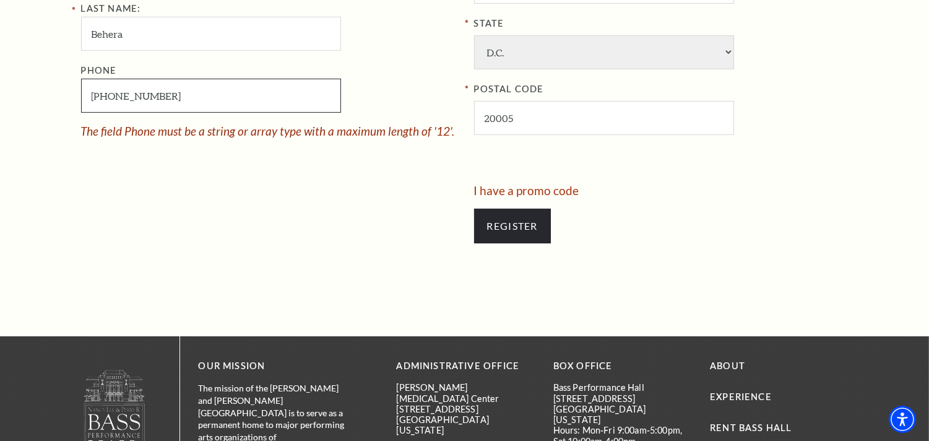
scroll to position [894, 0]
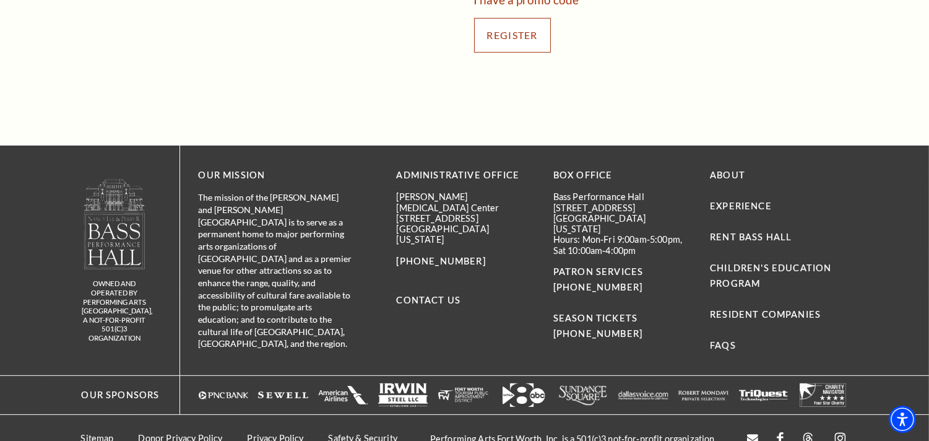
click at [501, 45] on input "Register" at bounding box center [512, 35] width 77 height 35
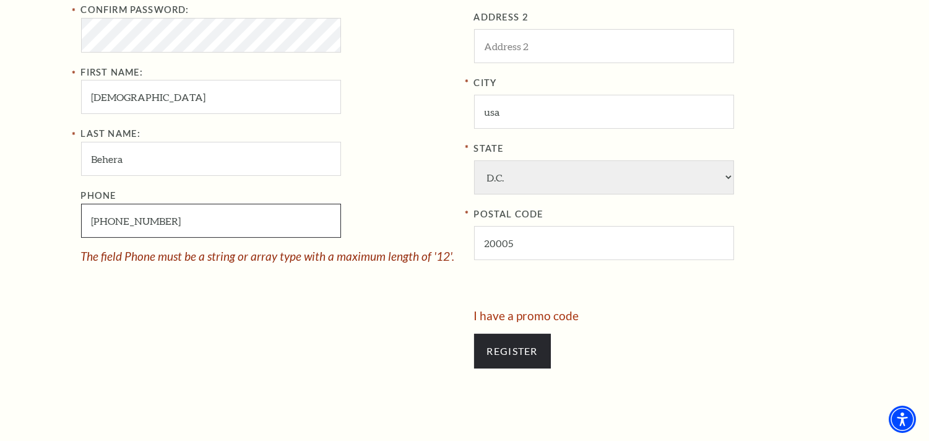
click at [100, 217] on input "079-788-51094" at bounding box center [211, 221] width 260 height 34
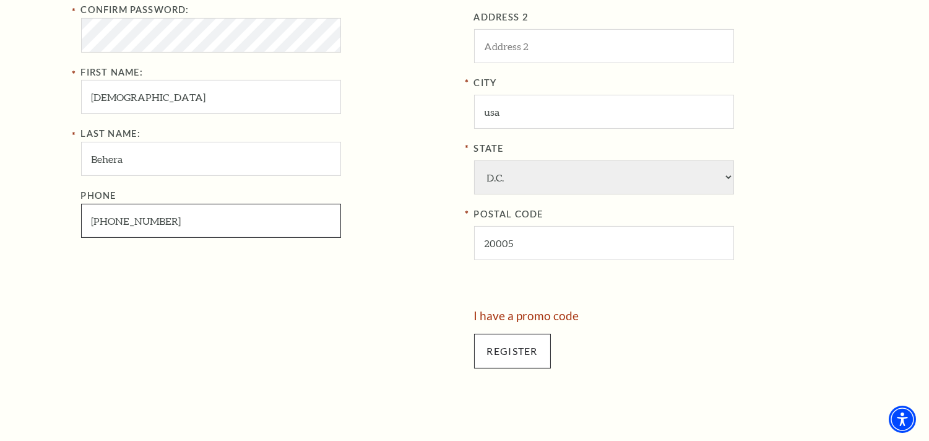
type input "797-885-1094"
click at [496, 353] on input "Register" at bounding box center [512, 351] width 77 height 35
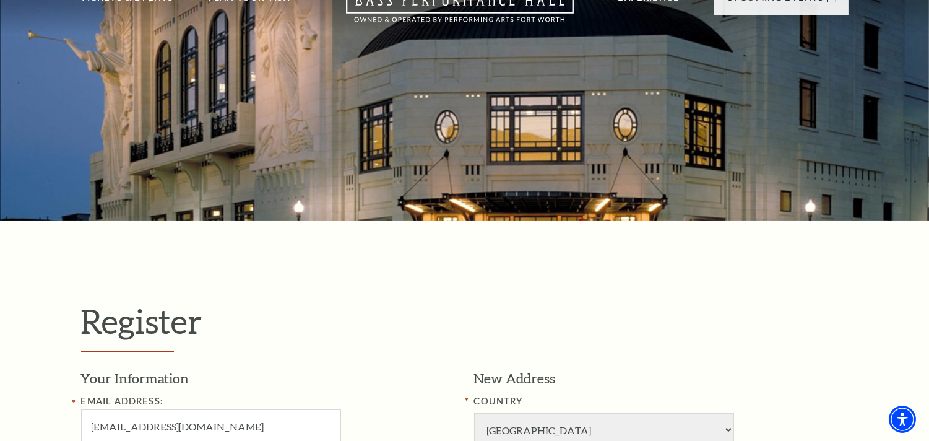
scroll to position [0, 0]
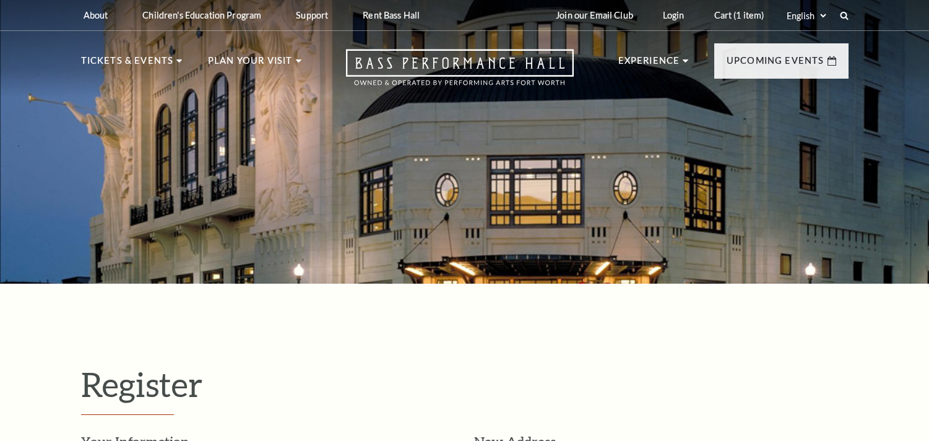
select select "1"
select select "[GEOGRAPHIC_DATA]"
click at [722, 13] on link "Cart (1 item)" at bounding box center [740, 15] width 70 height 30
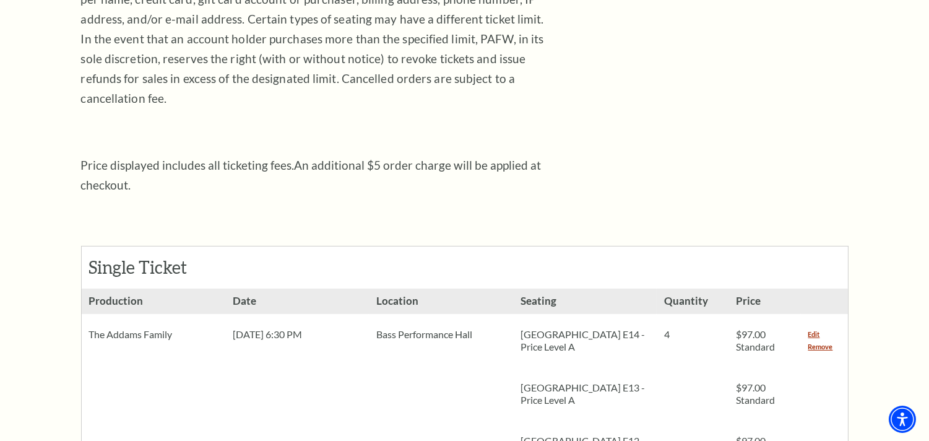
scroll to position [550, 0]
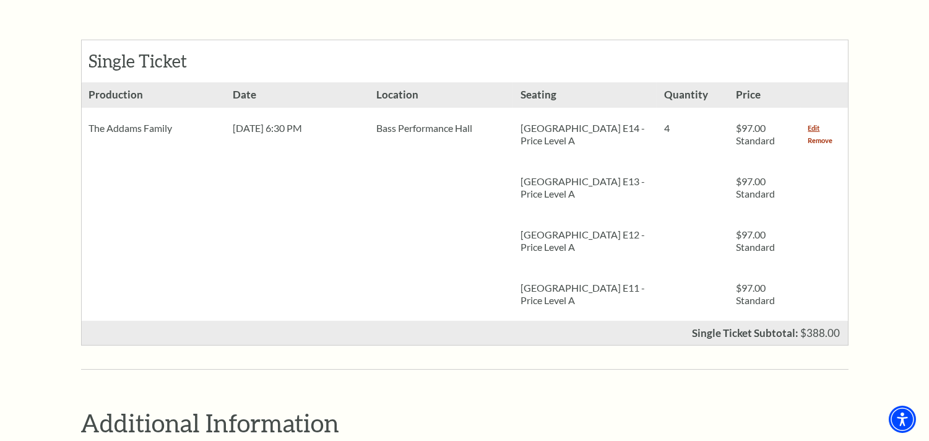
click at [822, 134] on link "Remove" at bounding box center [821, 140] width 25 height 12
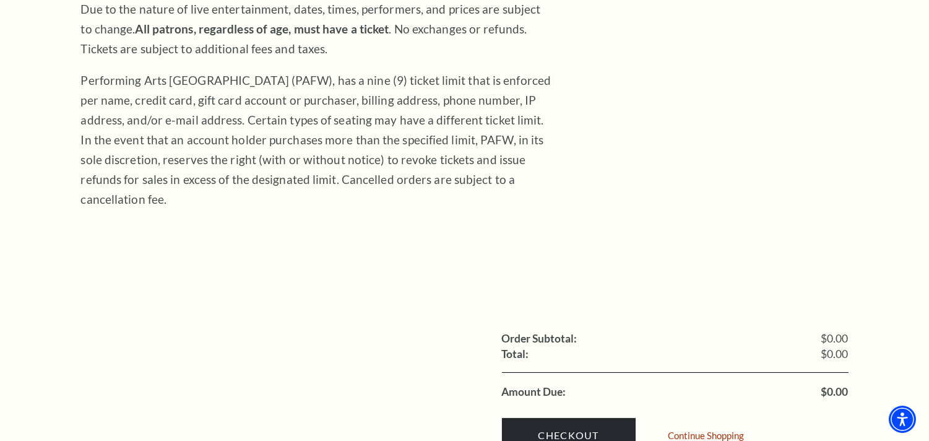
scroll to position [69, 0]
